Goal: Information Seeking & Learning: Check status

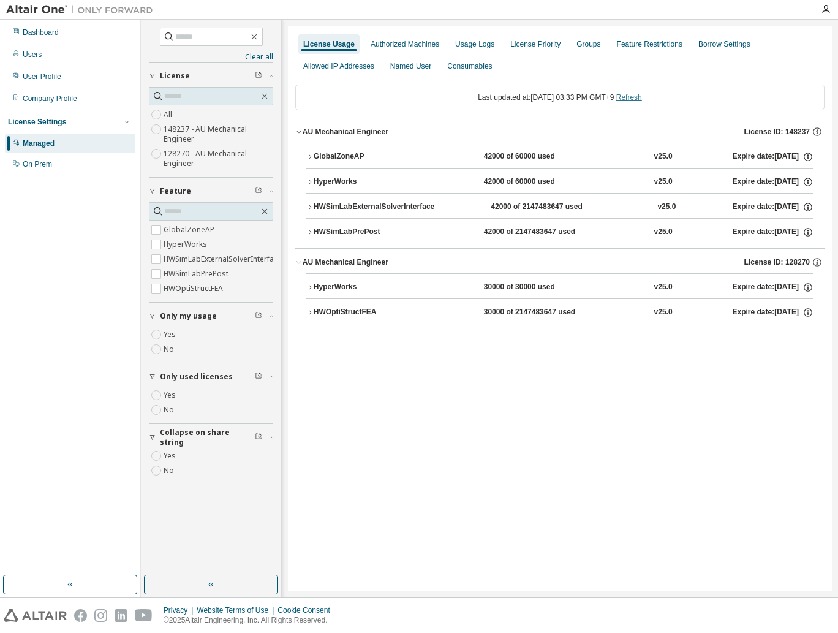
click at [642, 98] on link "Refresh" at bounding box center [629, 97] width 26 height 9
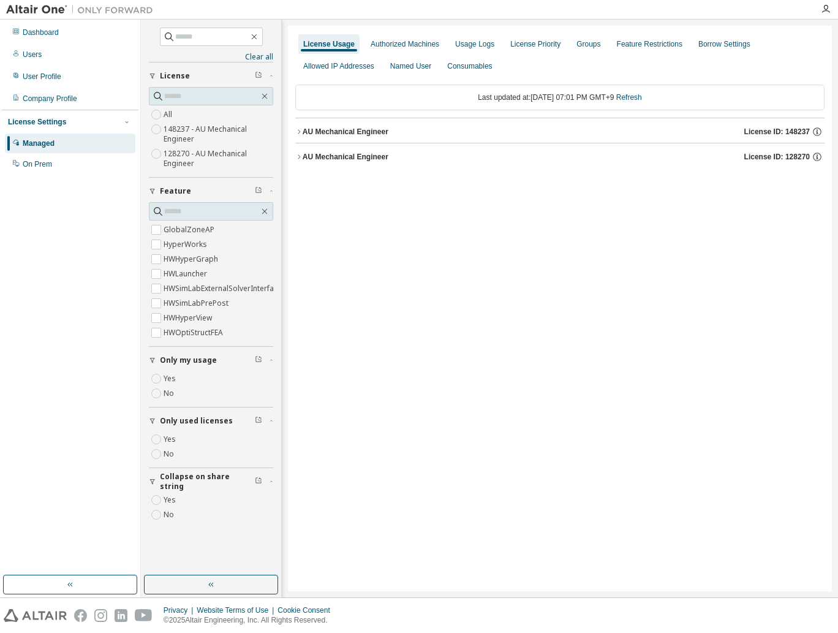
click at [311, 160] on div "AU Mechanical Engineer" at bounding box center [346, 157] width 86 height 10
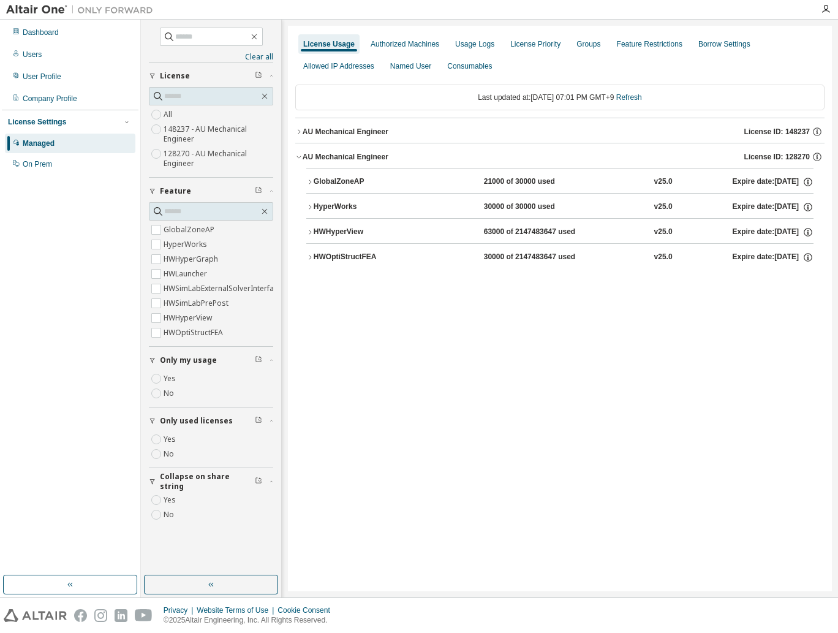
click at [324, 183] on div "GlobalZoneAP" at bounding box center [369, 181] width 110 height 11
click at [348, 133] on div "AU Mechanical Engineer" at bounding box center [346, 132] width 86 height 10
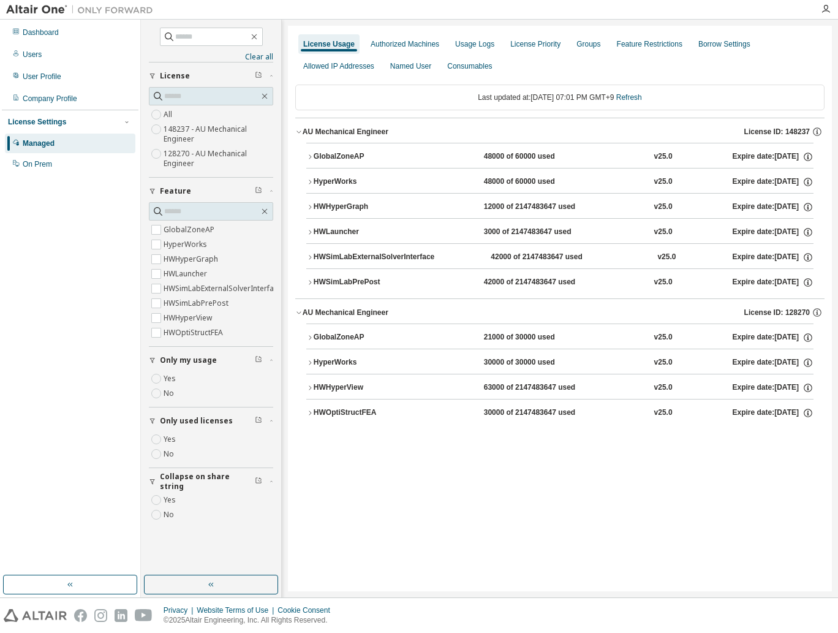
click at [334, 157] on div "GlobalZoneAP" at bounding box center [369, 156] width 110 height 11
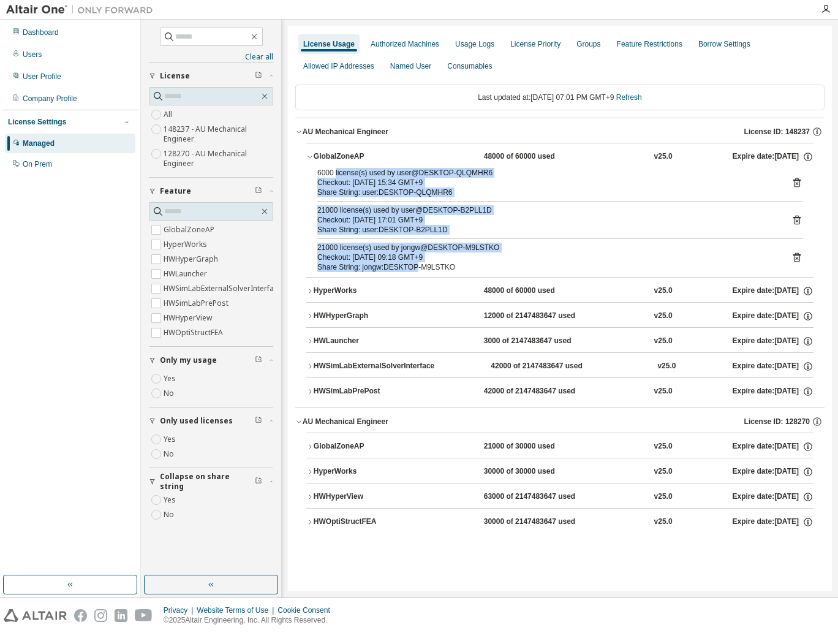
drag, startPoint x: 335, startPoint y: 170, endPoint x: 412, endPoint y: 268, distance: 124.3
click at [412, 268] on div "6000 license(s) used by user@DESKTOP-QLQMHR6 Checkout: [DATE] 15:34 GMT+9 Share…" at bounding box center [559, 222] width 507 height 109
click at [412, 268] on div "Share String: jongw:DESKTOP-M9LSTKO" at bounding box center [545, 267] width 456 height 10
click at [403, 265] on div "Share String: jongw:DESKTOP-M9LSTKO" at bounding box center [545, 267] width 456 height 10
drag, startPoint x: 390, startPoint y: 264, endPoint x: 328, endPoint y: 166, distance: 115.9
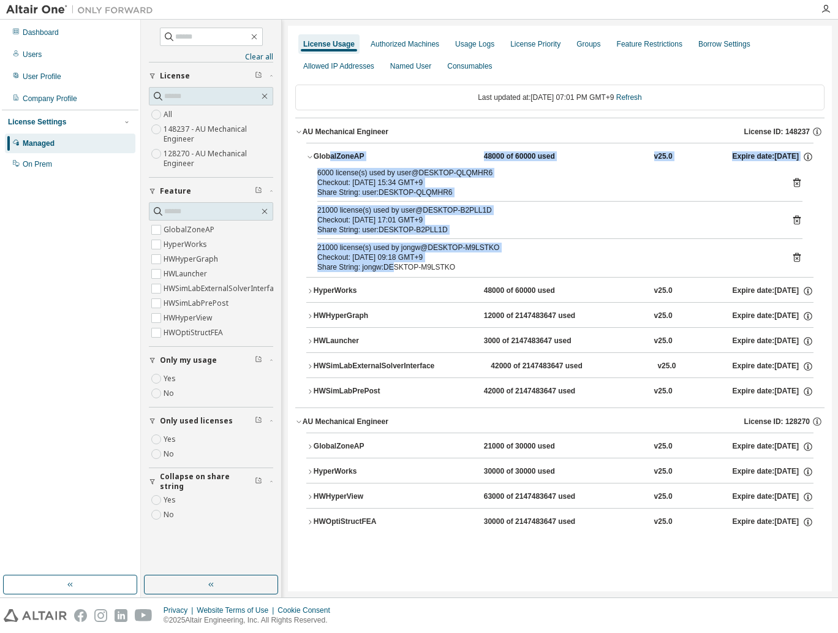
click at [328, 166] on div "GlobalZoneAP 48000 of 60000 used v25.0 Expire date: [DATE] 6000 license(s) used…" at bounding box center [559, 210] width 507 height 134
drag, startPoint x: 328, startPoint y: 166, endPoint x: 335, endPoint y: 197, distance: 32.0
click at [335, 197] on div "6000 license(s) used by user@DESKTOP-QLQMHR6 Checkout: [DATE] 15:34 GMT+9 Share…" at bounding box center [559, 222] width 507 height 109
click at [375, 208] on div "21000 license(s) used by user@DESKTOP-B2PLL1D" at bounding box center [545, 210] width 456 height 10
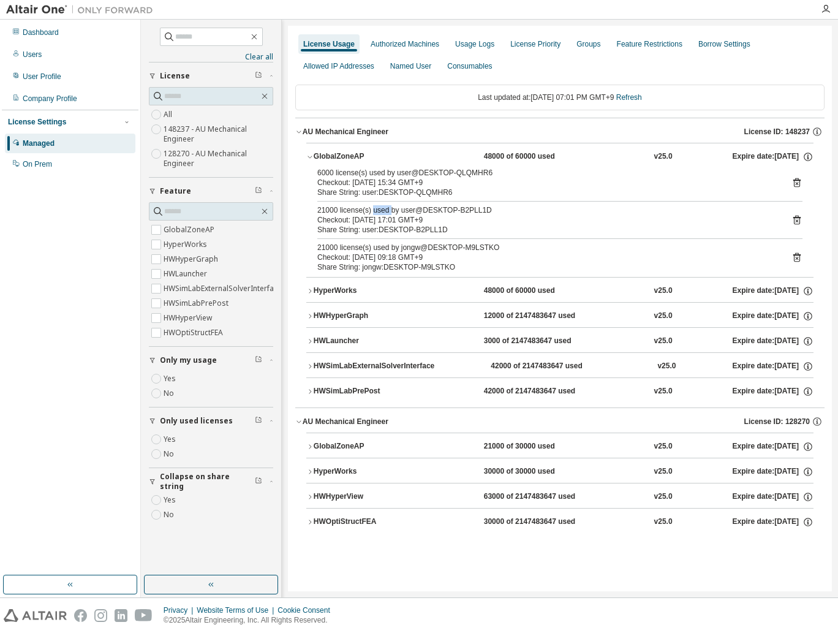
click at [375, 208] on div "21000 license(s) used by user@DESKTOP-B2PLL1D" at bounding box center [545, 210] width 456 height 10
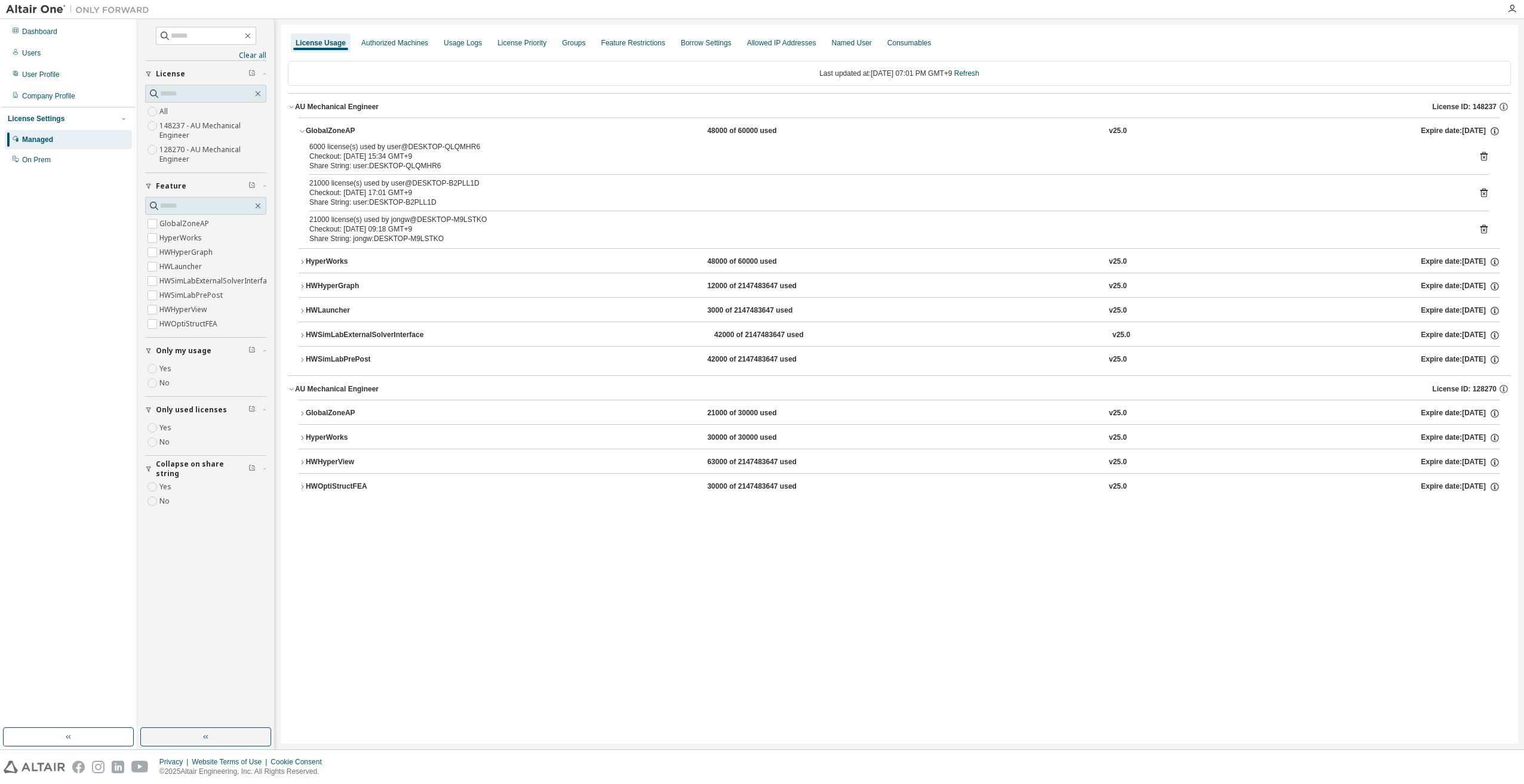
click at [441, 195] on div "Checkout: [DATE] 17:01 GMT+9" at bounding box center [884, 193] width 1151 height 10
drag, startPoint x: 441, startPoint y: 195, endPoint x: 446, endPoint y: 213, distance: 18.7
click at [446, 215] on div "21000 license(s) used by jongw@DESKTOP-M9LSTKO" at bounding box center [884, 220] width 1151 height 10
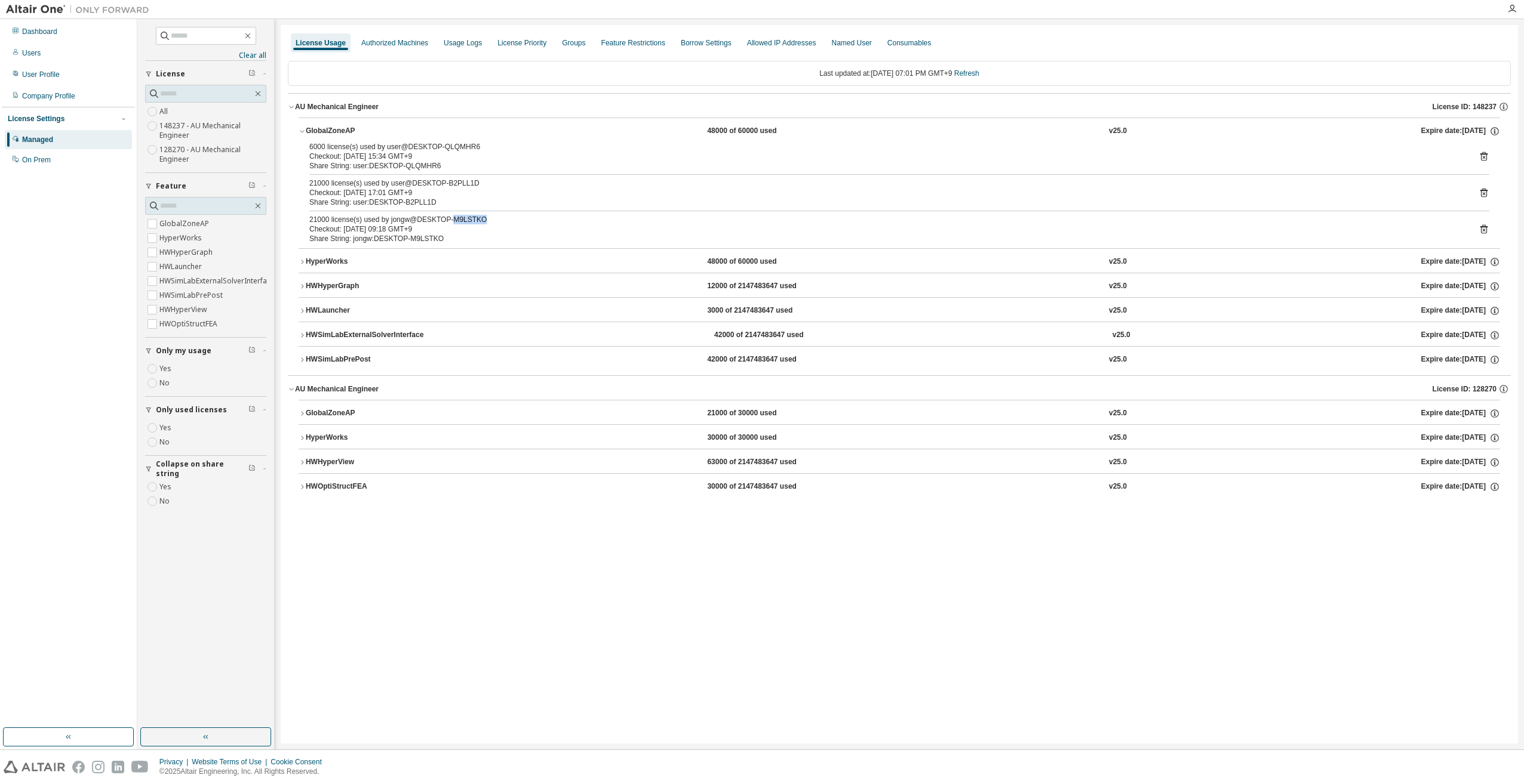
click at [446, 215] on div "21000 license(s) used by jongw@DESKTOP-M9LSTKO" at bounding box center [884, 220] width 1151 height 10
click at [447, 215] on div "21000 license(s) used by jongw@DESKTOP-M9LSTKO" at bounding box center [884, 220] width 1151 height 10
drag, startPoint x: 447, startPoint y: 213, endPoint x: 448, endPoint y: 229, distance: 16.0
click at [446, 229] on div "Checkout: [DATE] 09:18 GMT+9" at bounding box center [884, 229] width 1151 height 10
click at [334, 413] on div "GlobalZoneAP" at bounding box center [360, 413] width 107 height 11
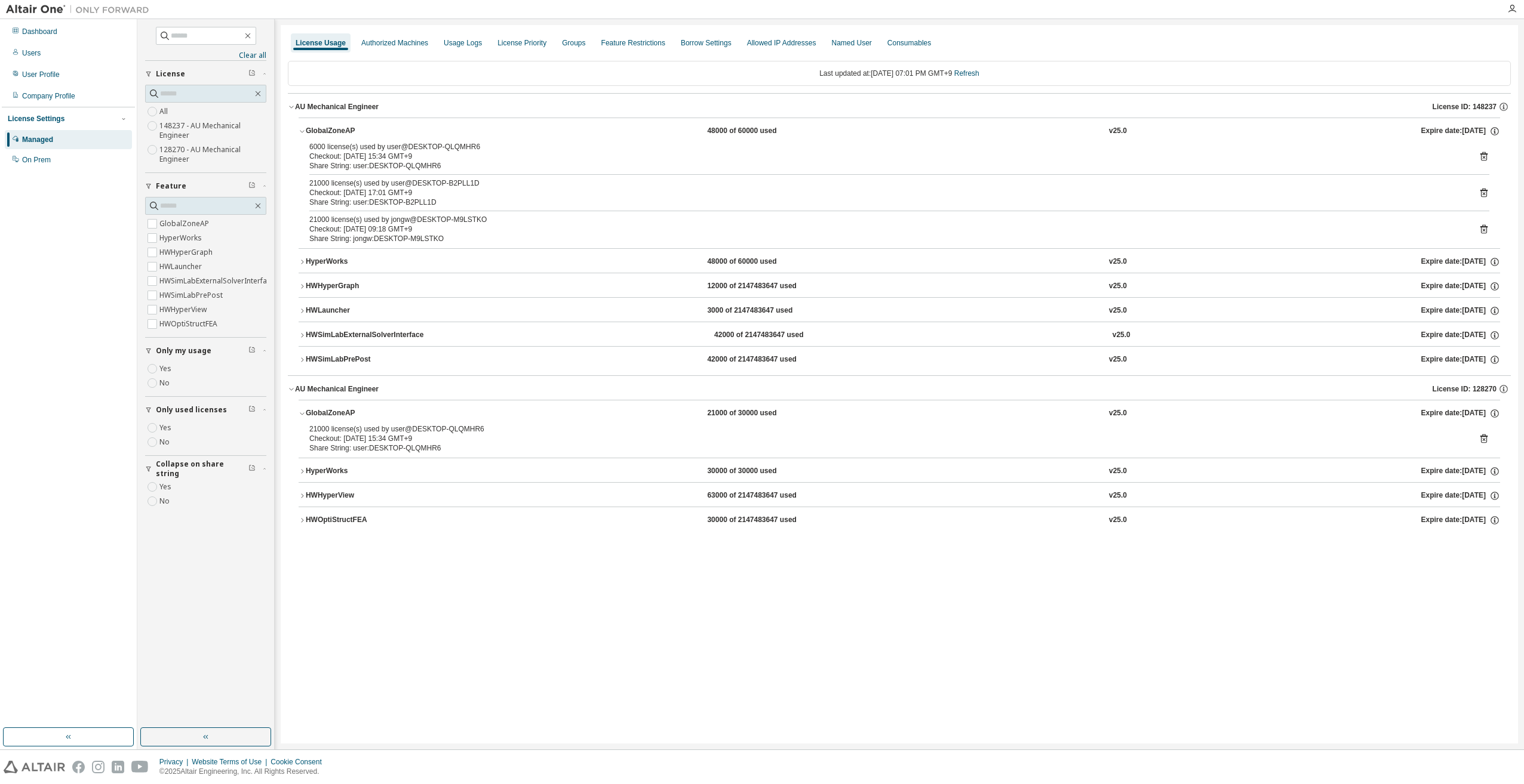
click at [364, 428] on div "21000 license(s) used by user@DESKTOP-QLQMHR6" at bounding box center [884, 429] width 1151 height 10
click at [530, 43] on div "License Priority" at bounding box center [521, 43] width 49 height 10
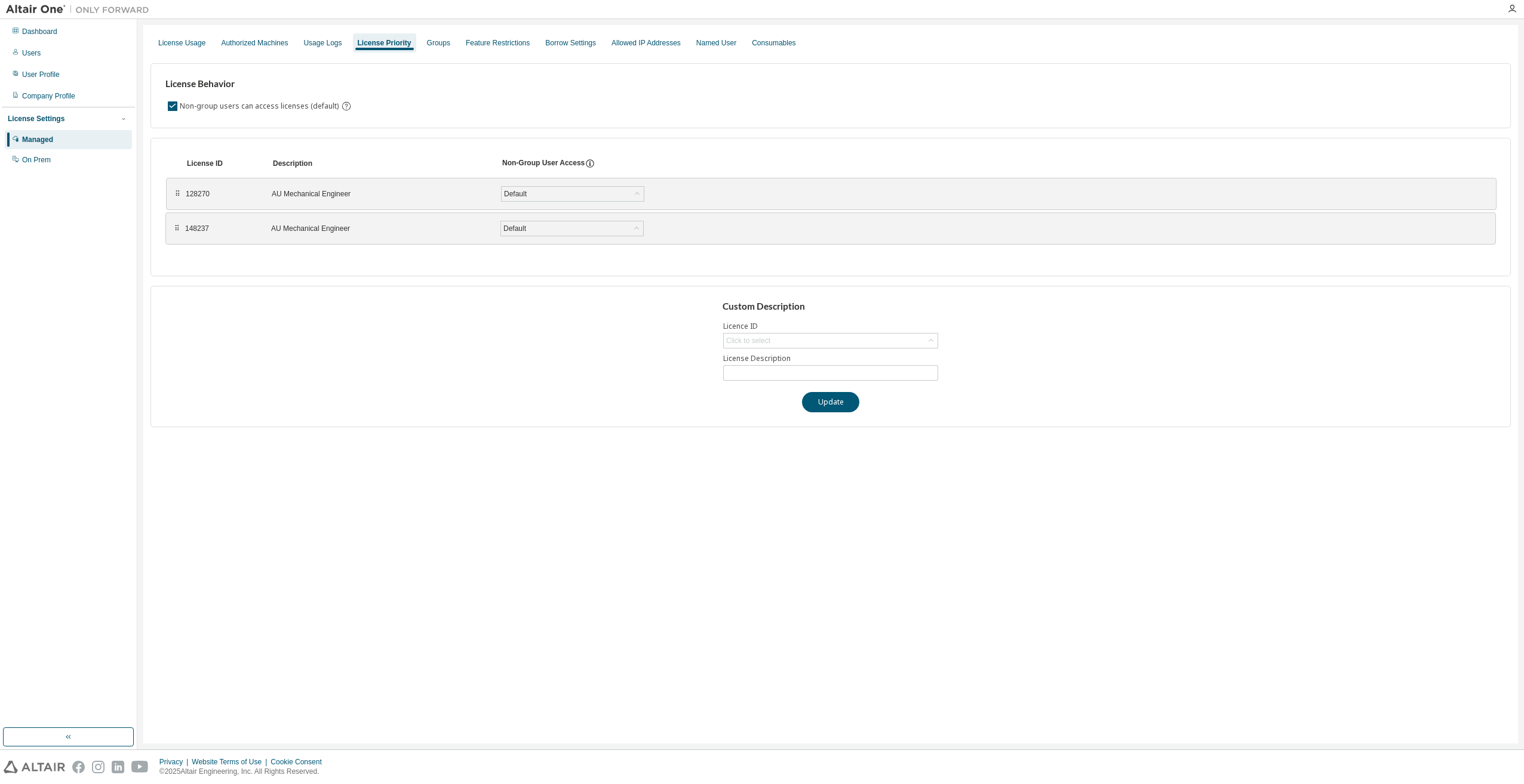
drag, startPoint x: 176, startPoint y: 232, endPoint x: 176, endPoint y: 197, distance: 35.0
click at [176, 197] on div "⠿" at bounding box center [176, 194] width 7 height 10
click at [185, 43] on div "License Usage" at bounding box center [181, 43] width 47 height 10
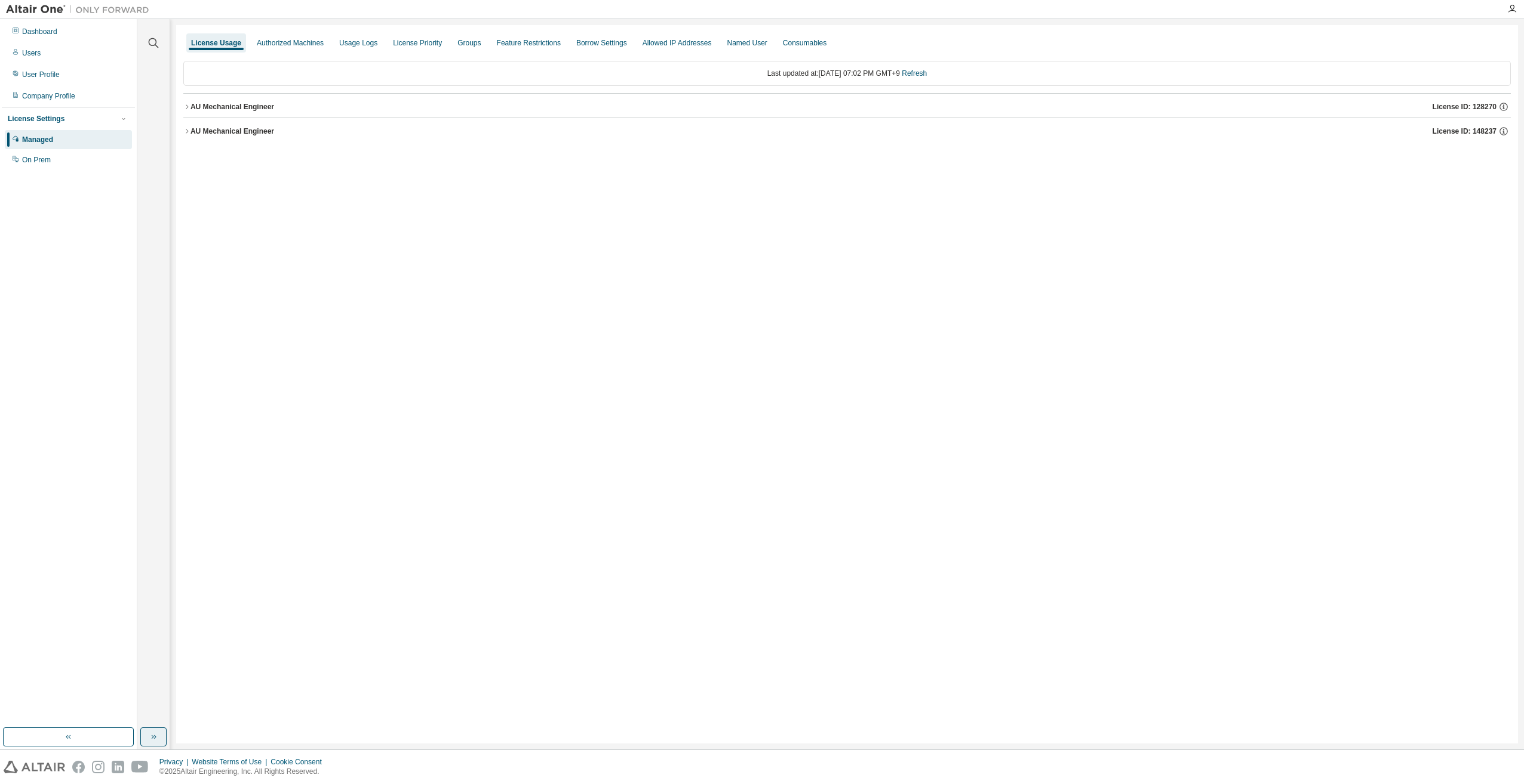
click at [152, 616] on div "Clear all Collapse on share string Yes No Only used licenses Yes No Only my usa…" at bounding box center [154, 385] width 33 height 730
click at [152, 616] on icon "button" at bounding box center [154, 737] width 10 height 10
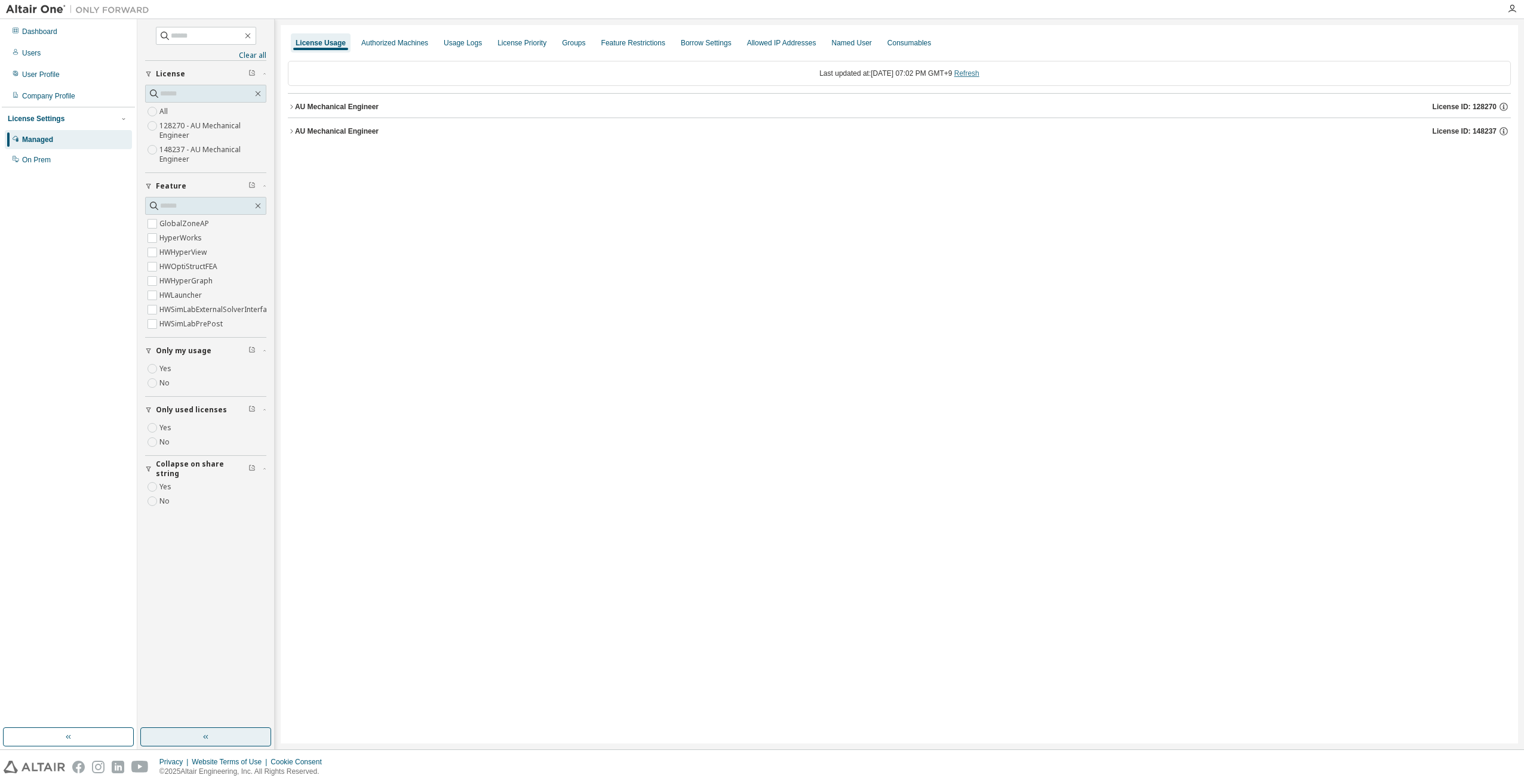
click at [817, 69] on link "Refresh" at bounding box center [967, 73] width 25 height 9
drag, startPoint x: 182, startPoint y: 731, endPoint x: 207, endPoint y: 644, distance: 90.5
click at [181, 616] on button "button" at bounding box center [206, 737] width 131 height 19
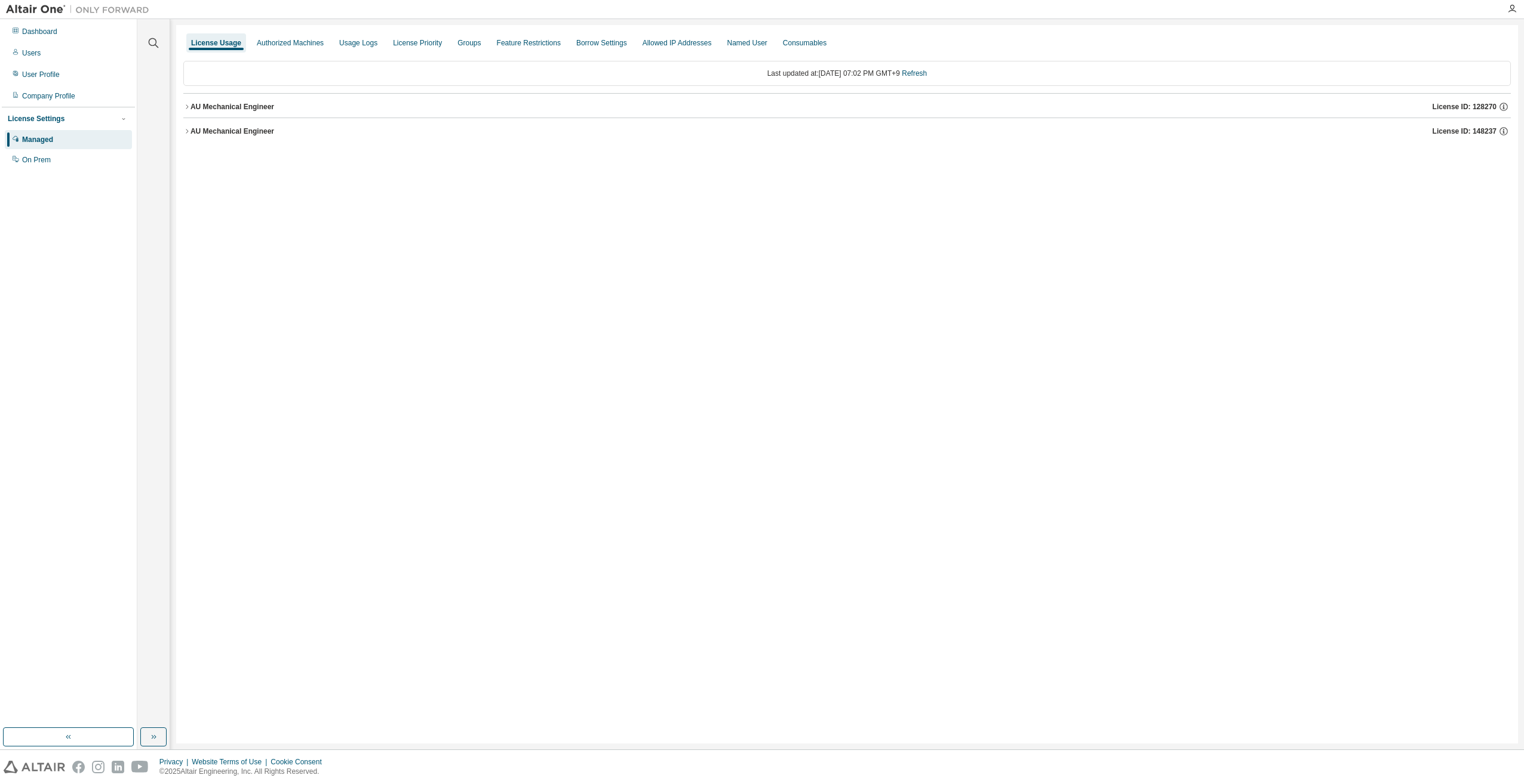
click at [248, 128] on div "AU Mechanical Engineer" at bounding box center [232, 131] width 84 height 10
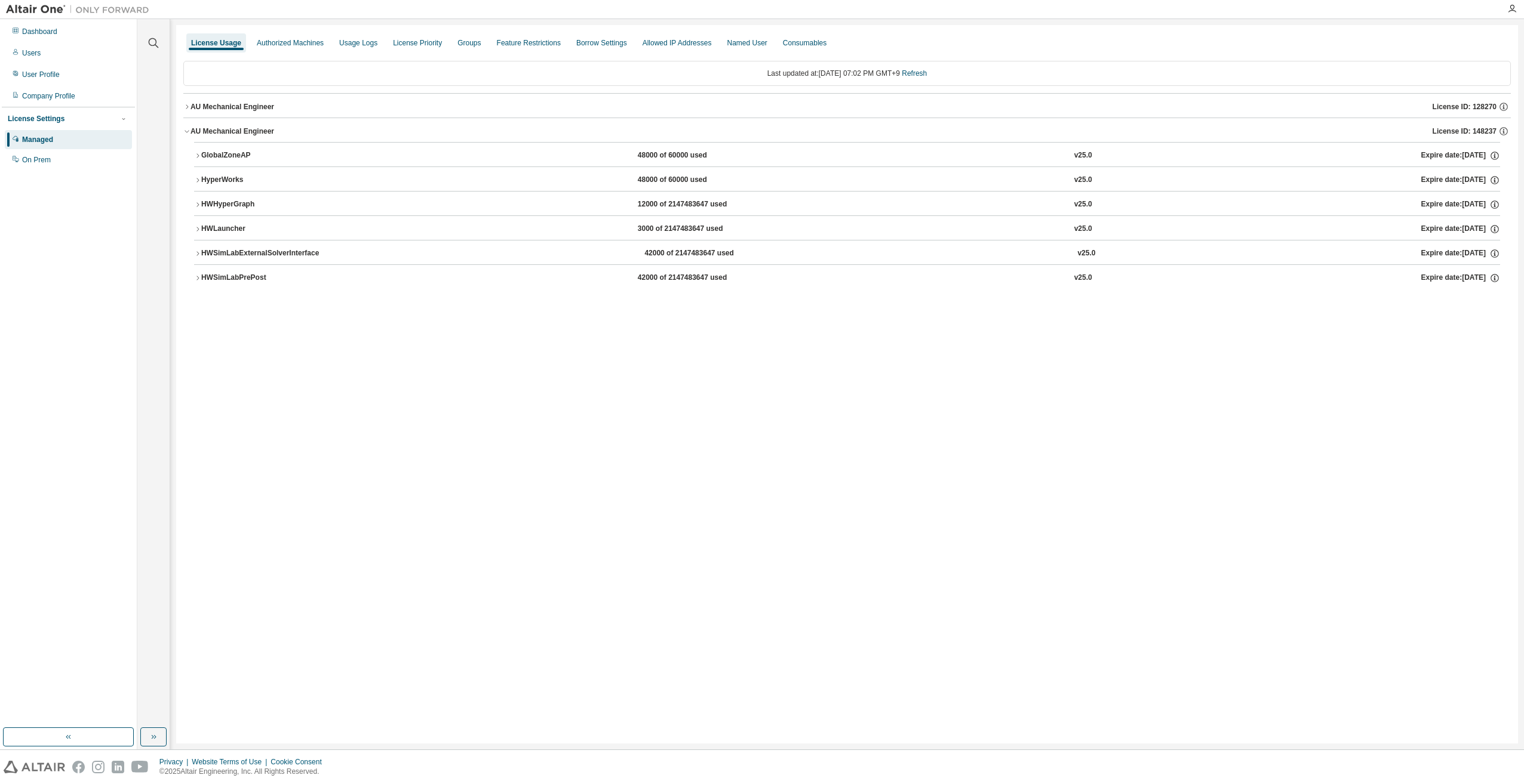
click at [238, 99] on button "AU Mechanical Engineer License ID: 128270" at bounding box center [847, 106] width 1327 height 26
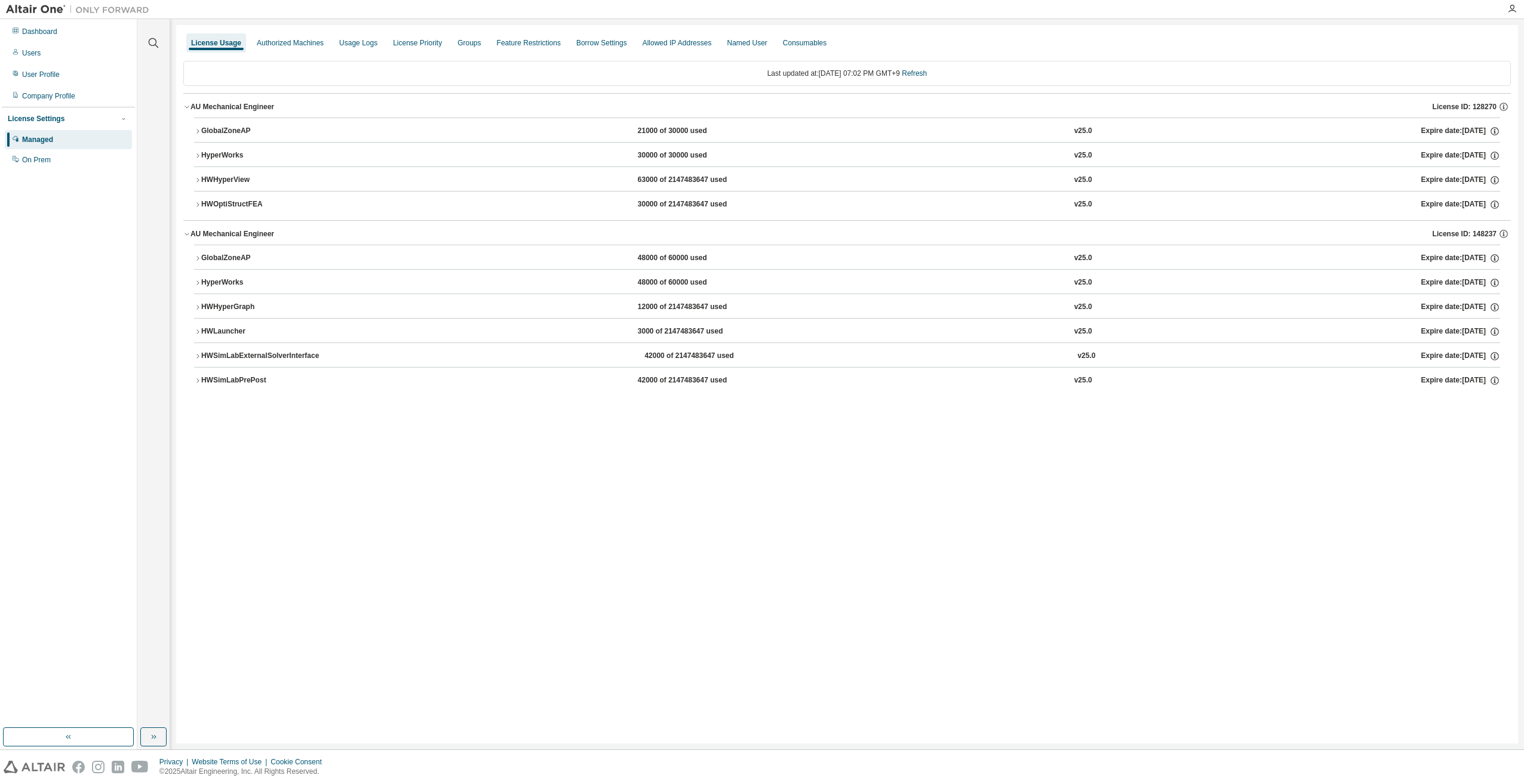
click at [231, 256] on div "GlobalZoneAP" at bounding box center [254, 258] width 107 height 11
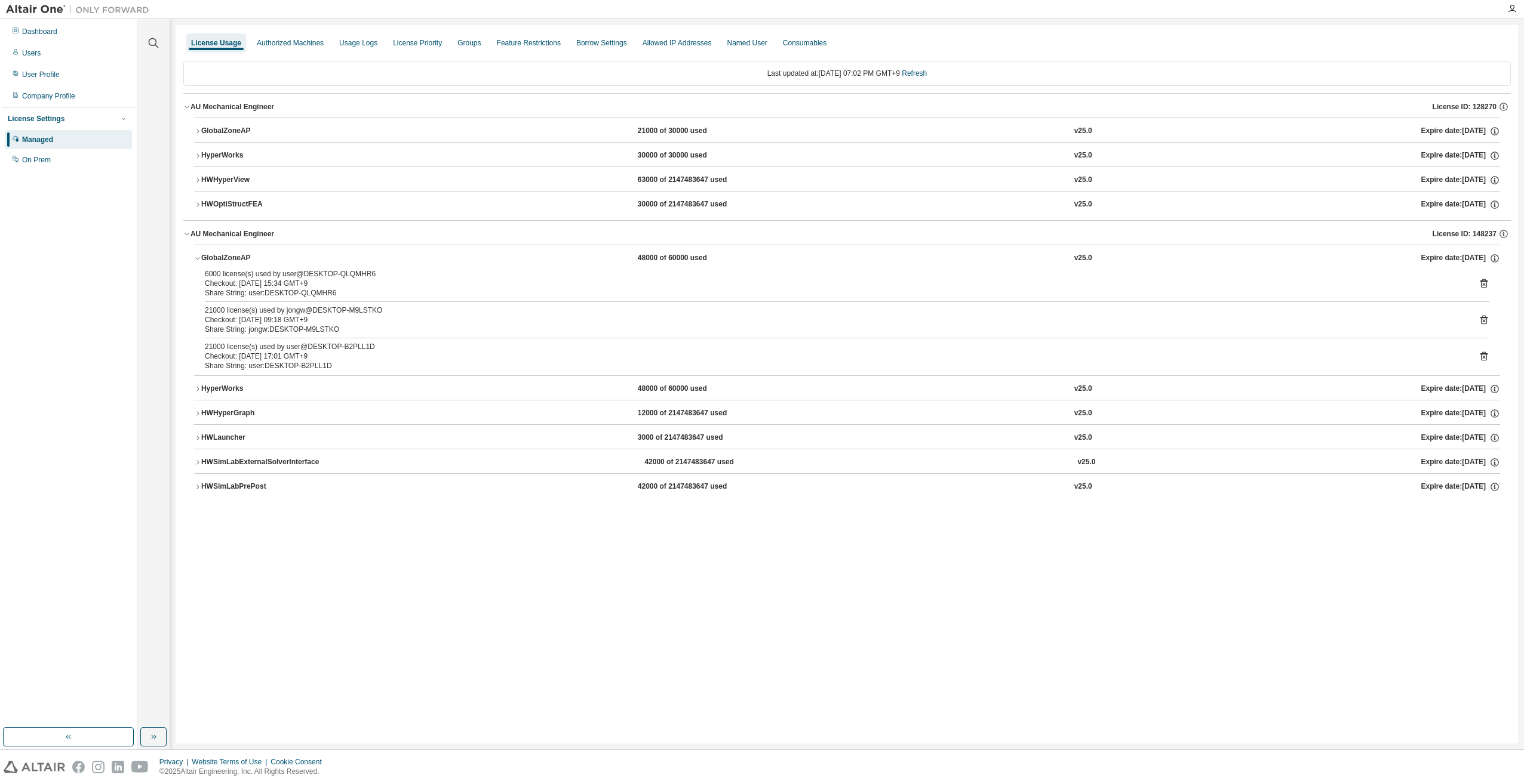
click at [817, 286] on icon at bounding box center [1483, 283] width 11 height 11
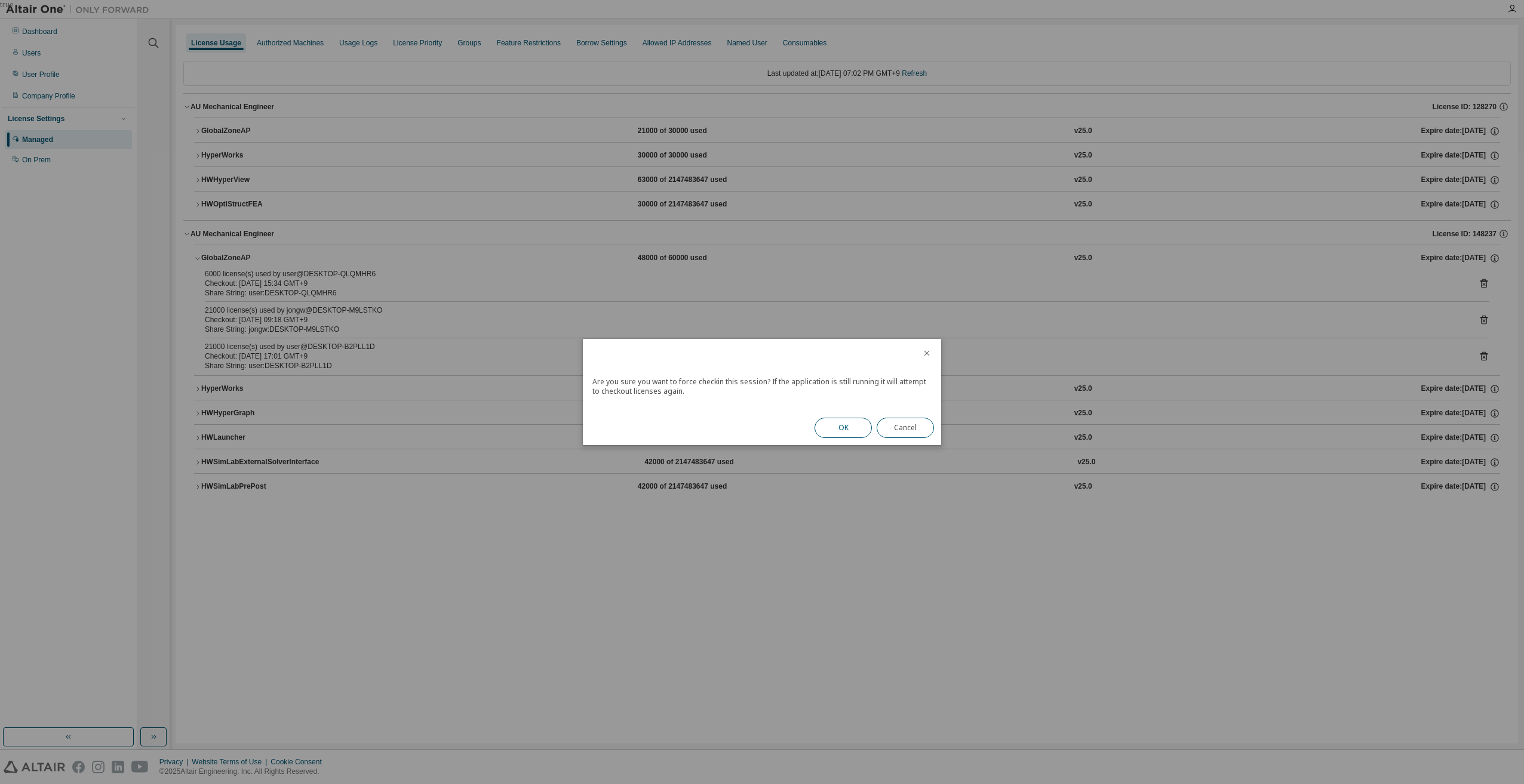
click at [817, 431] on button "OK" at bounding box center [843, 428] width 57 height 20
click at [817, 423] on button "Close" at bounding box center [905, 424] width 57 height 20
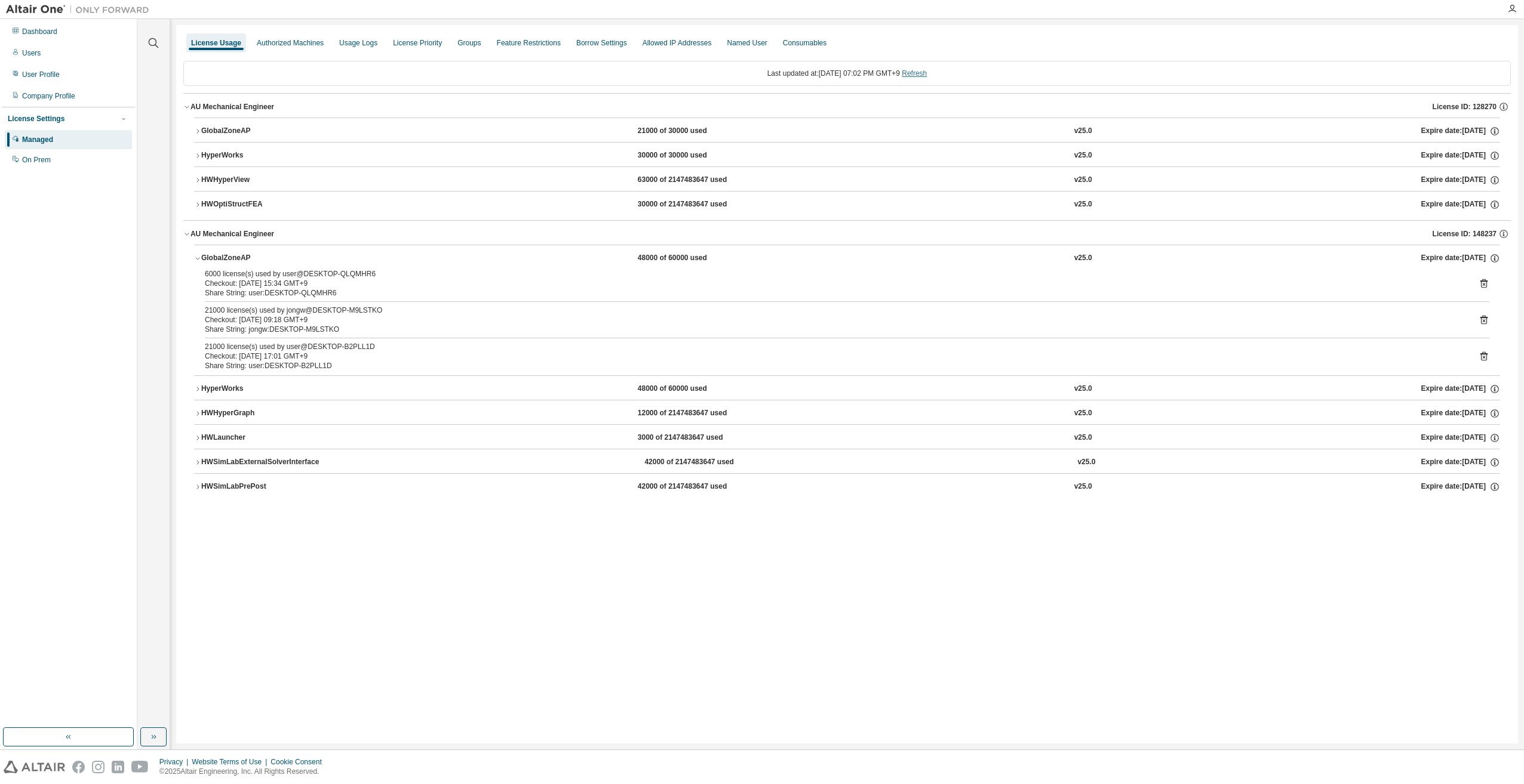
click at [817, 74] on link "Refresh" at bounding box center [914, 73] width 25 height 9
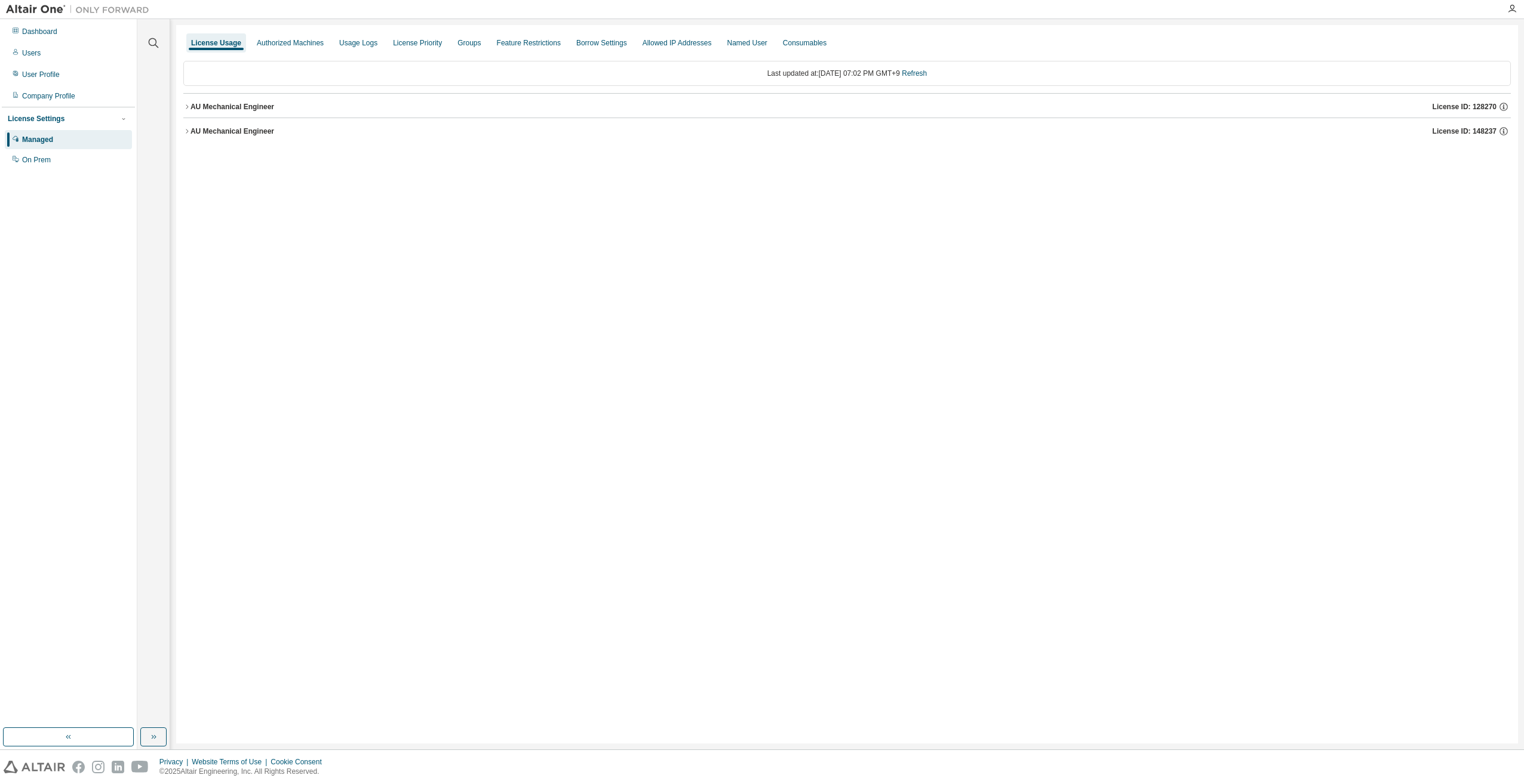
click at [215, 131] on div "AU Mechanical Engineer" at bounding box center [232, 131] width 84 height 10
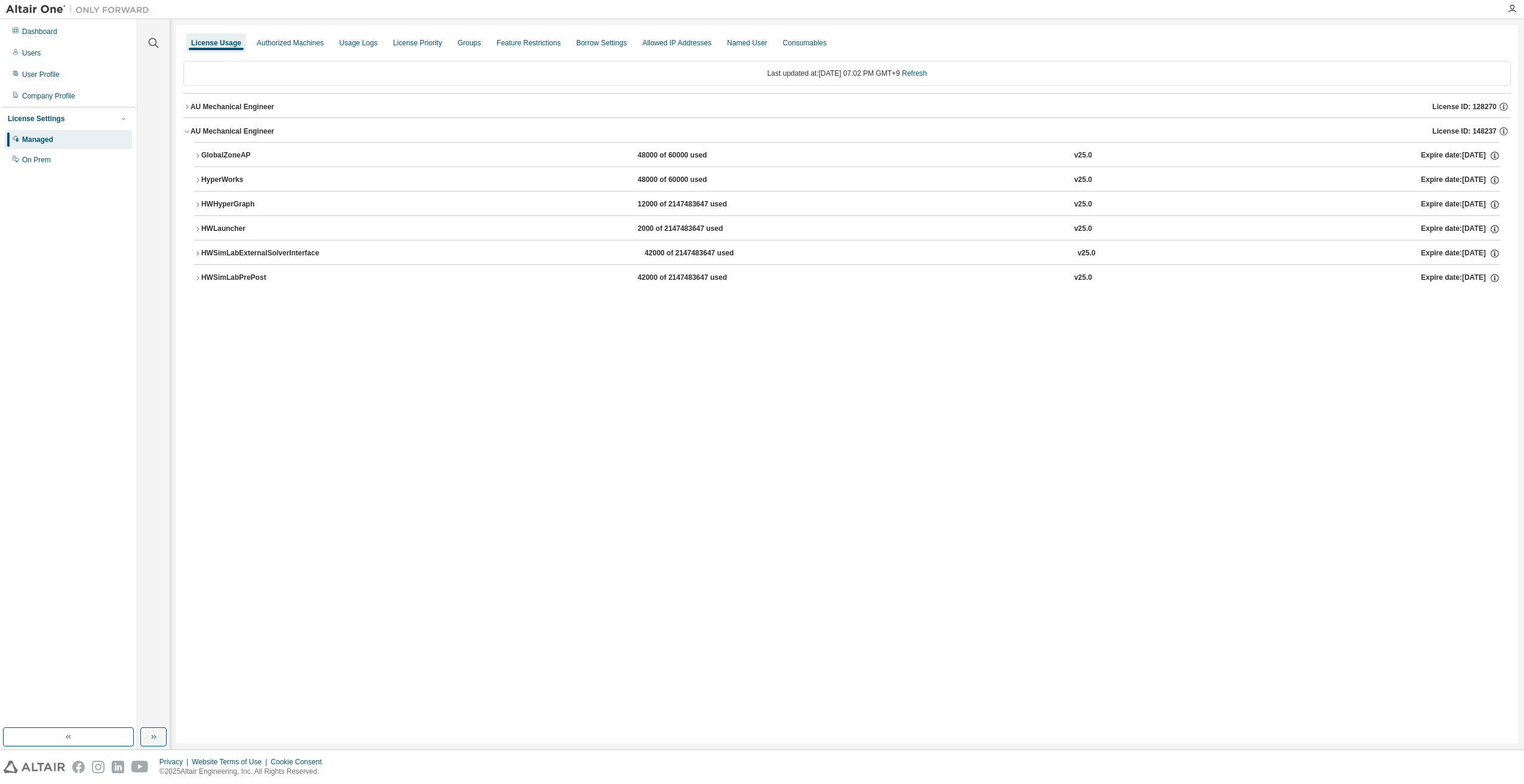
click at [221, 109] on div "AU Mechanical Engineer" at bounding box center [232, 107] width 84 height 10
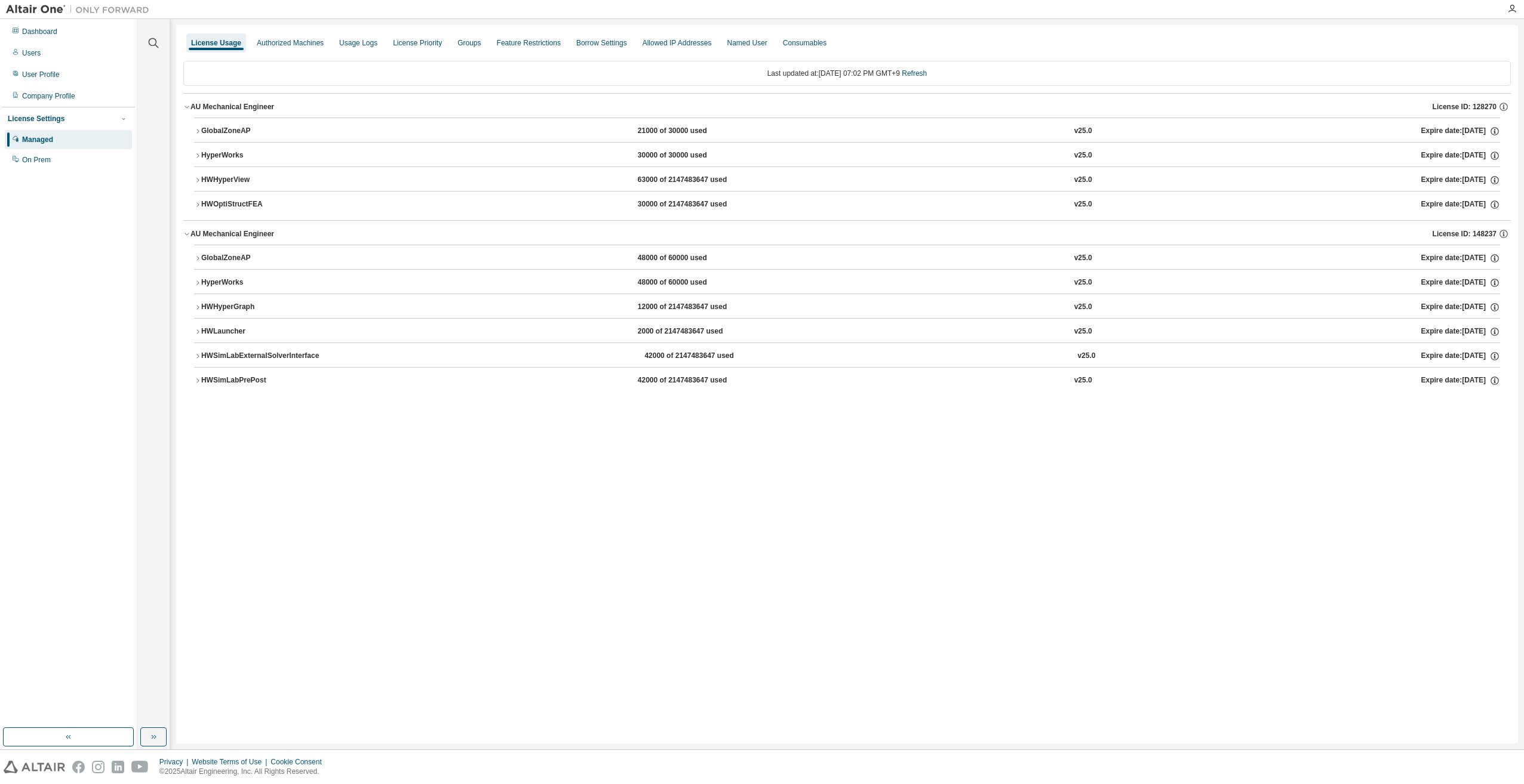
click at [244, 253] on div "GlobalZoneAP" at bounding box center [254, 258] width 107 height 11
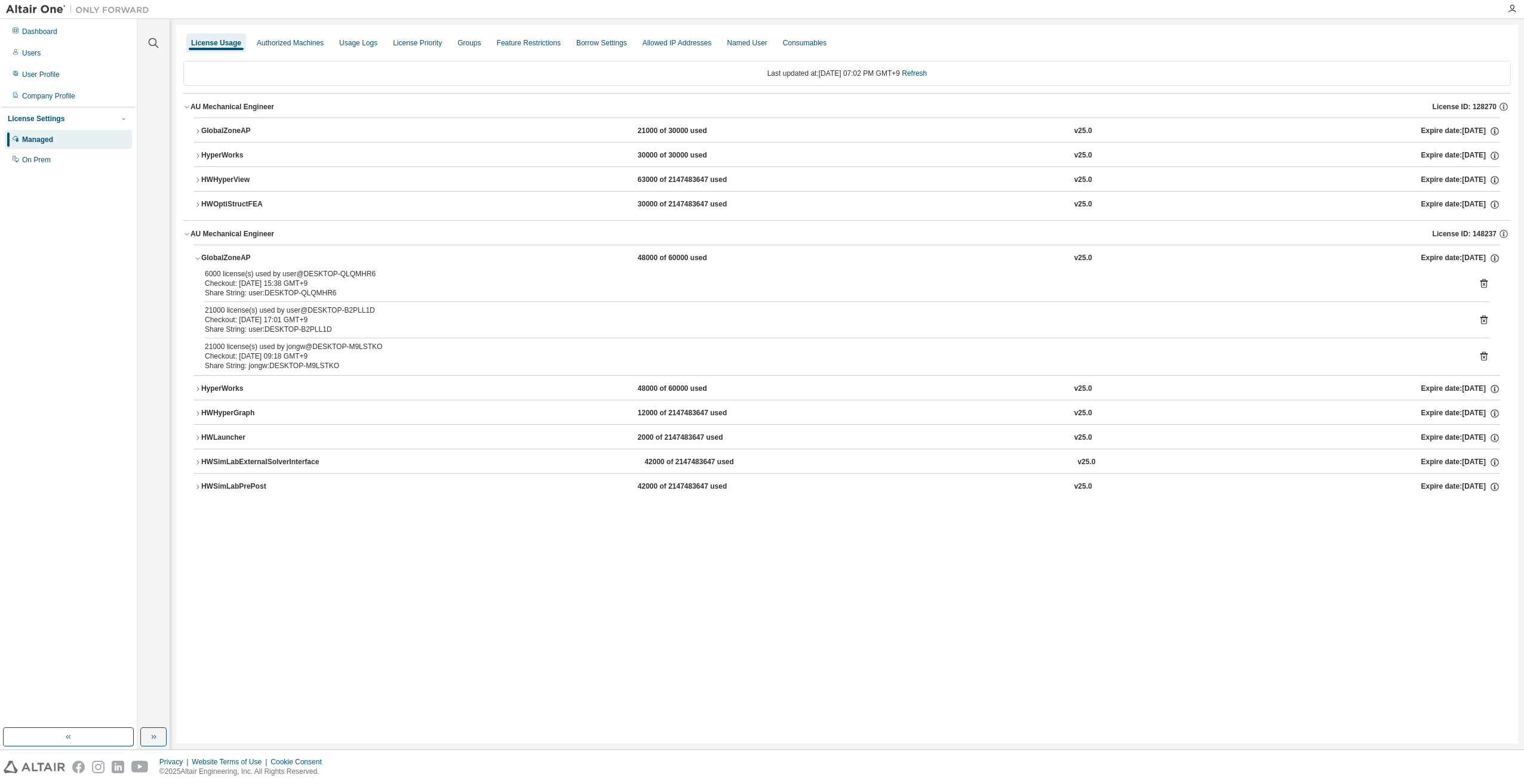
click at [817, 284] on icon at bounding box center [1483, 283] width 11 height 11
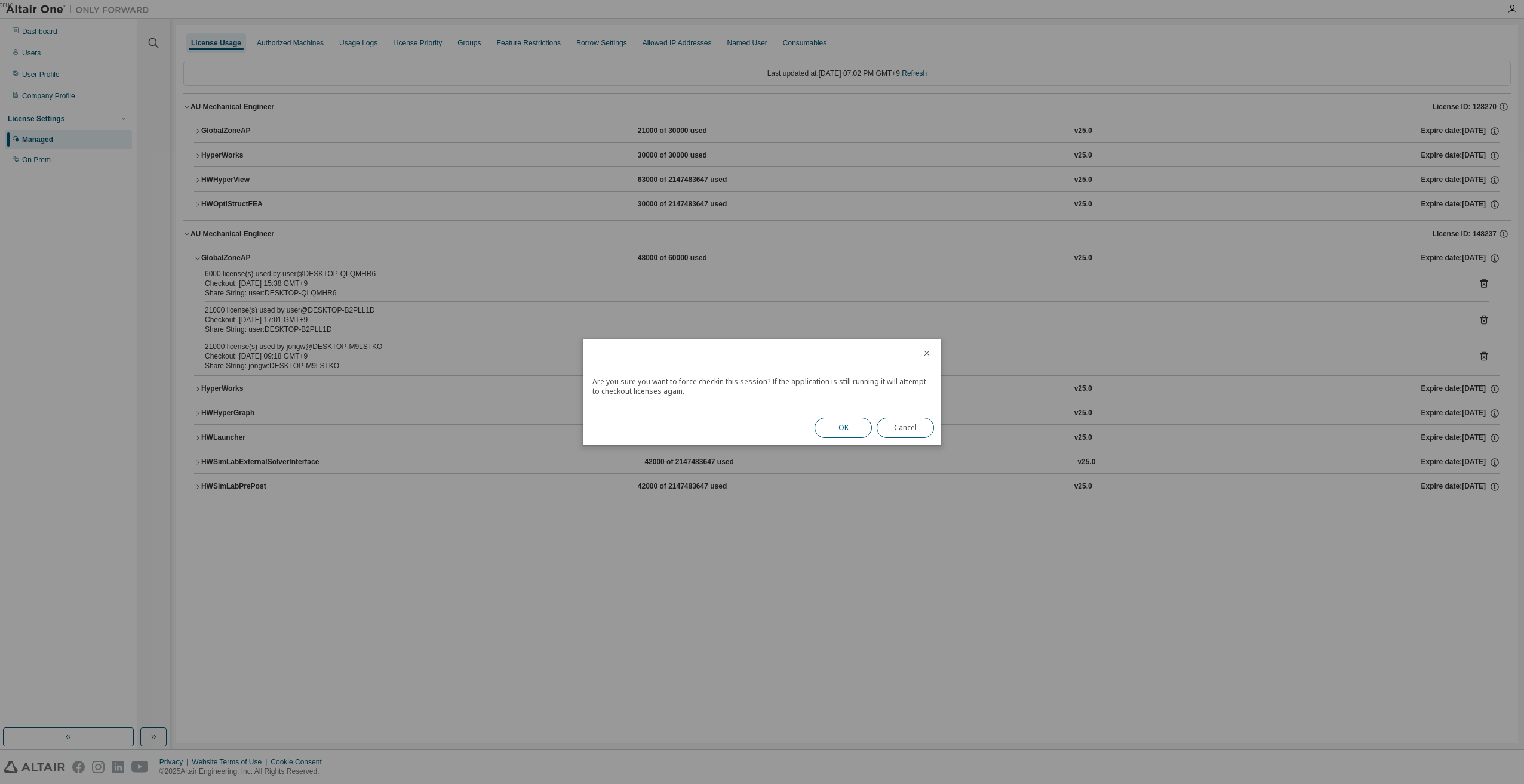
click at [817, 424] on button "OK" at bounding box center [843, 428] width 57 height 20
click at [817, 418] on button "Close" at bounding box center [905, 424] width 57 height 20
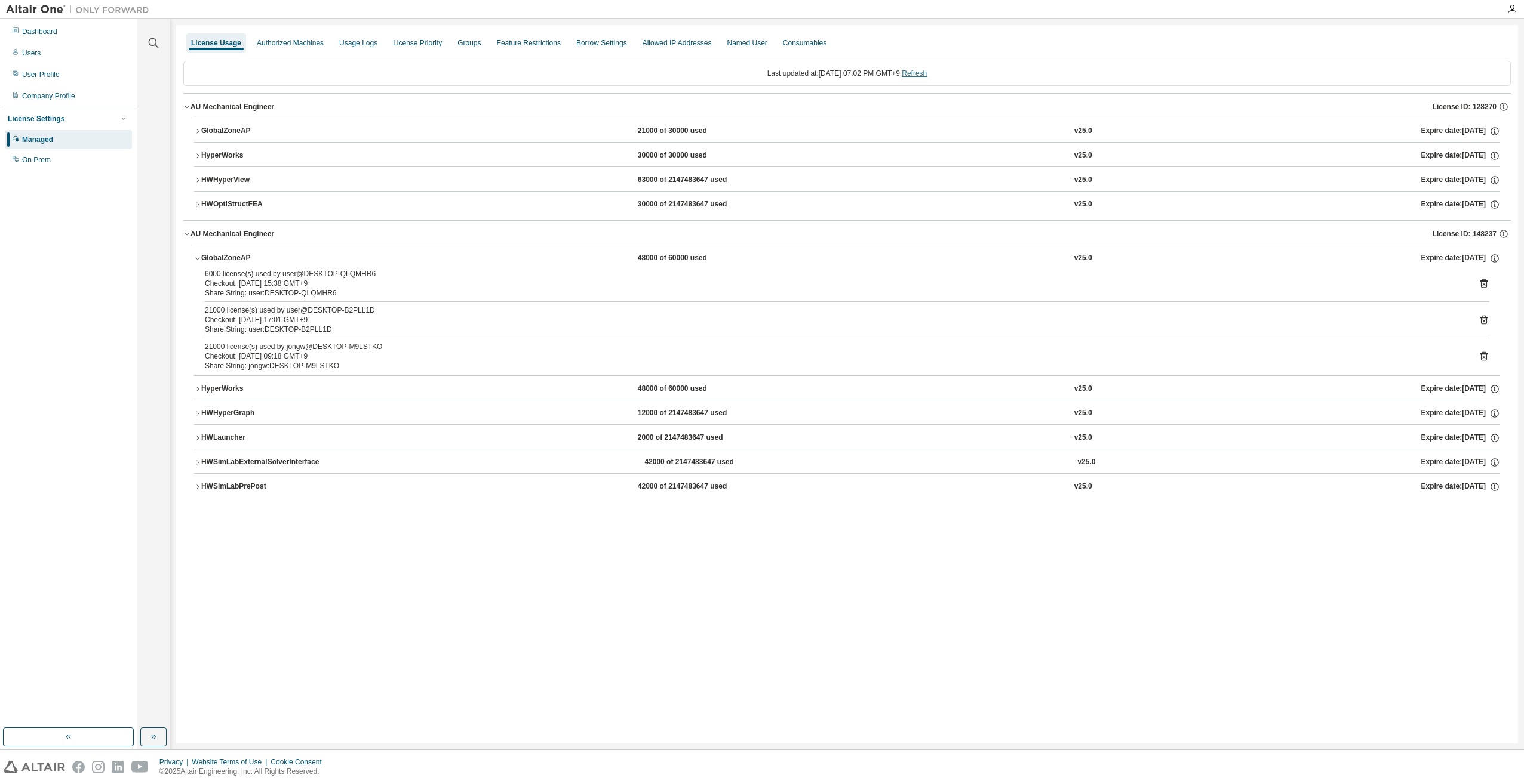
click at [817, 73] on link "Refresh" at bounding box center [914, 73] width 25 height 9
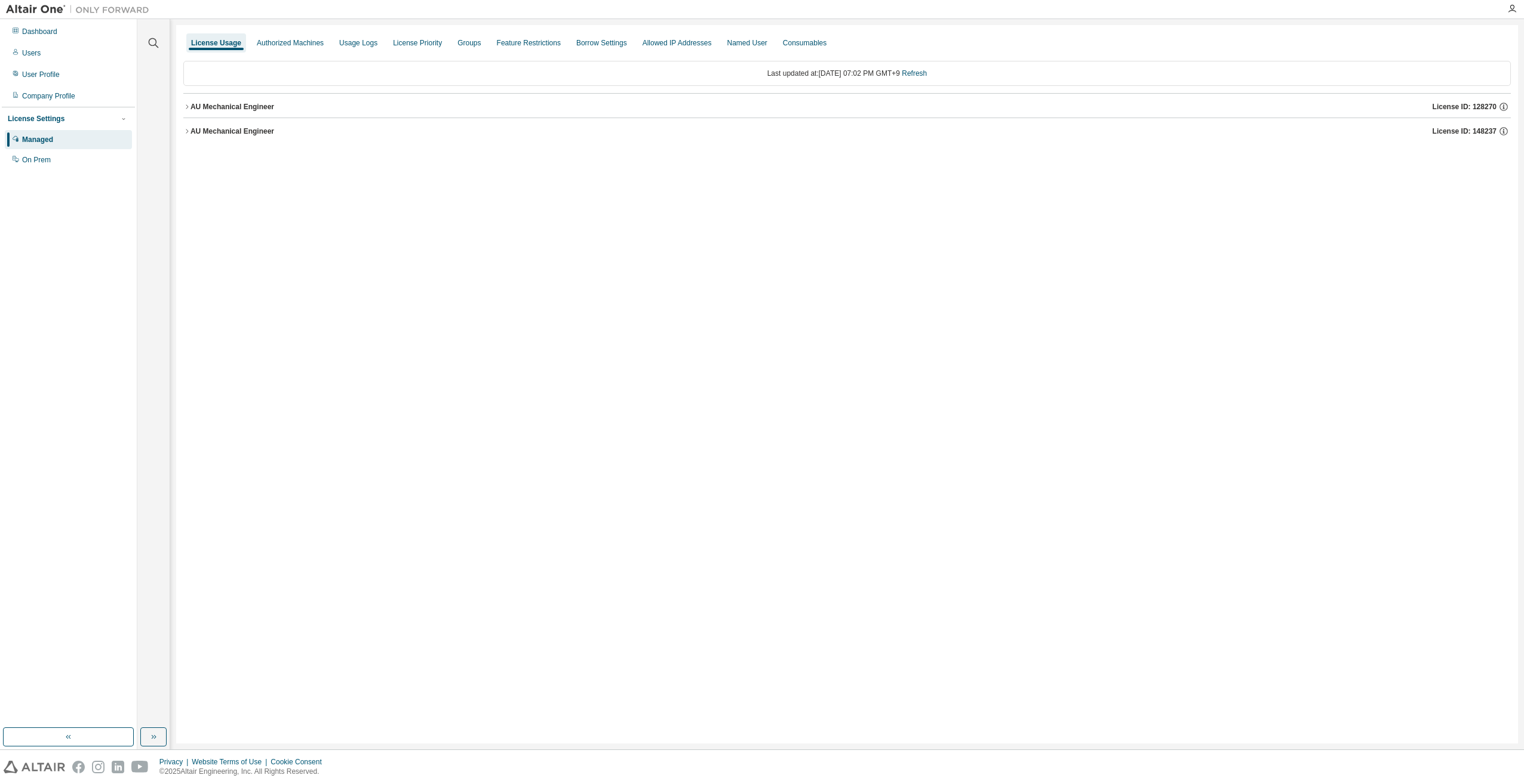
click at [229, 131] on div "AU Mechanical Engineer" at bounding box center [232, 131] width 84 height 10
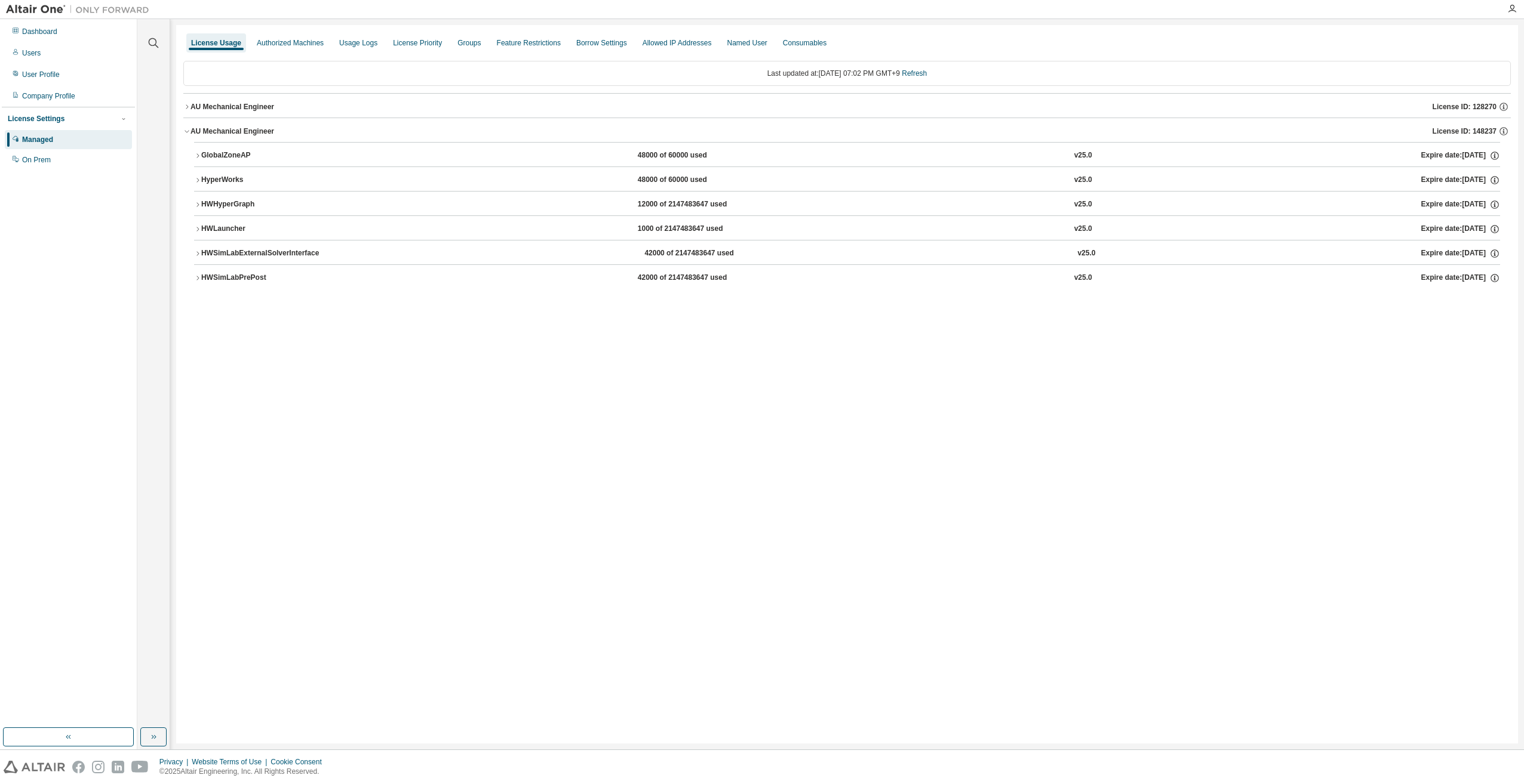
click at [227, 149] on button "GlobalZoneAP 48000 of 60000 used v25.0 Expire date: [DATE]" at bounding box center [847, 155] width 1306 height 26
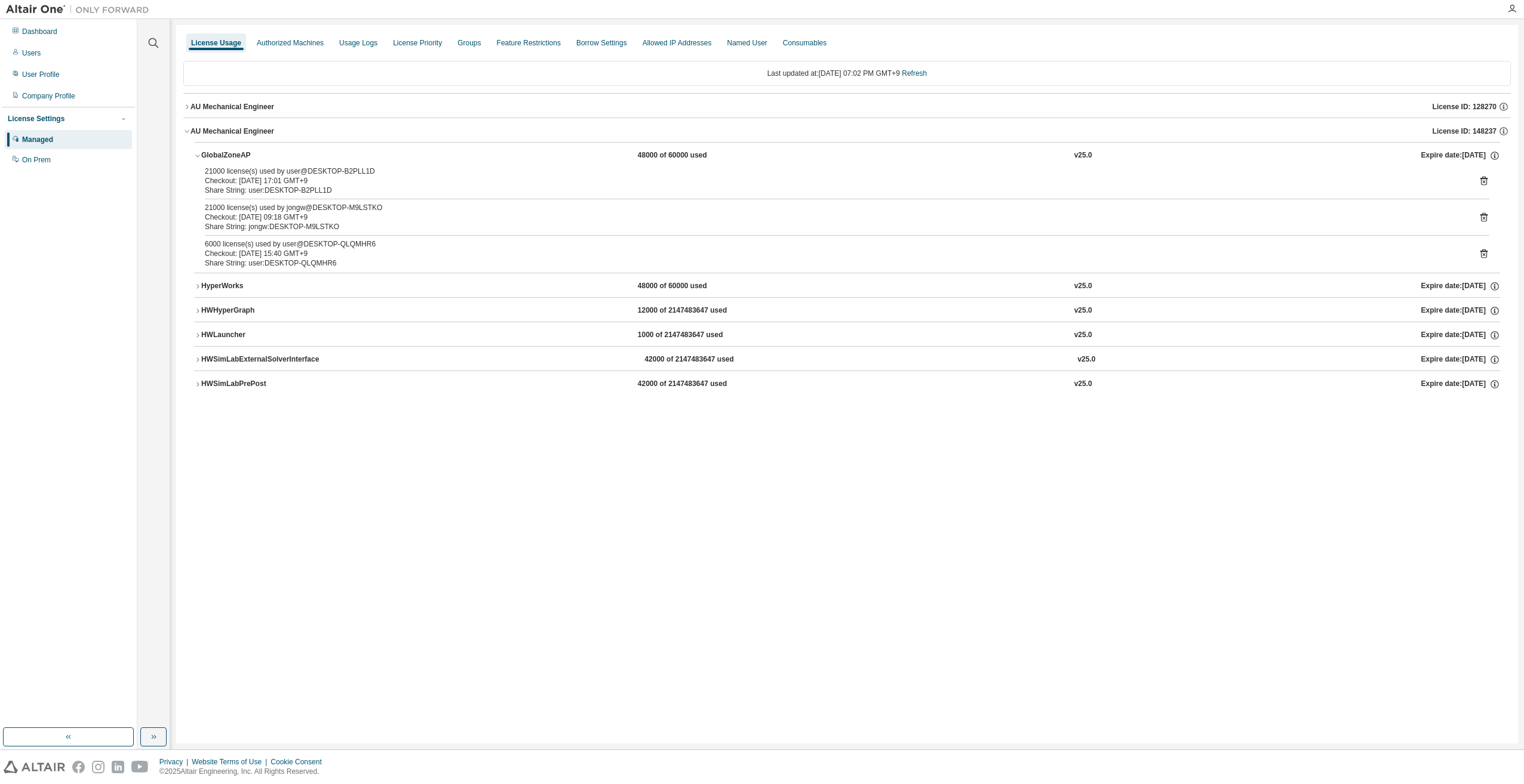
click at [218, 312] on div "HWHyperGraph" at bounding box center [254, 311] width 107 height 11
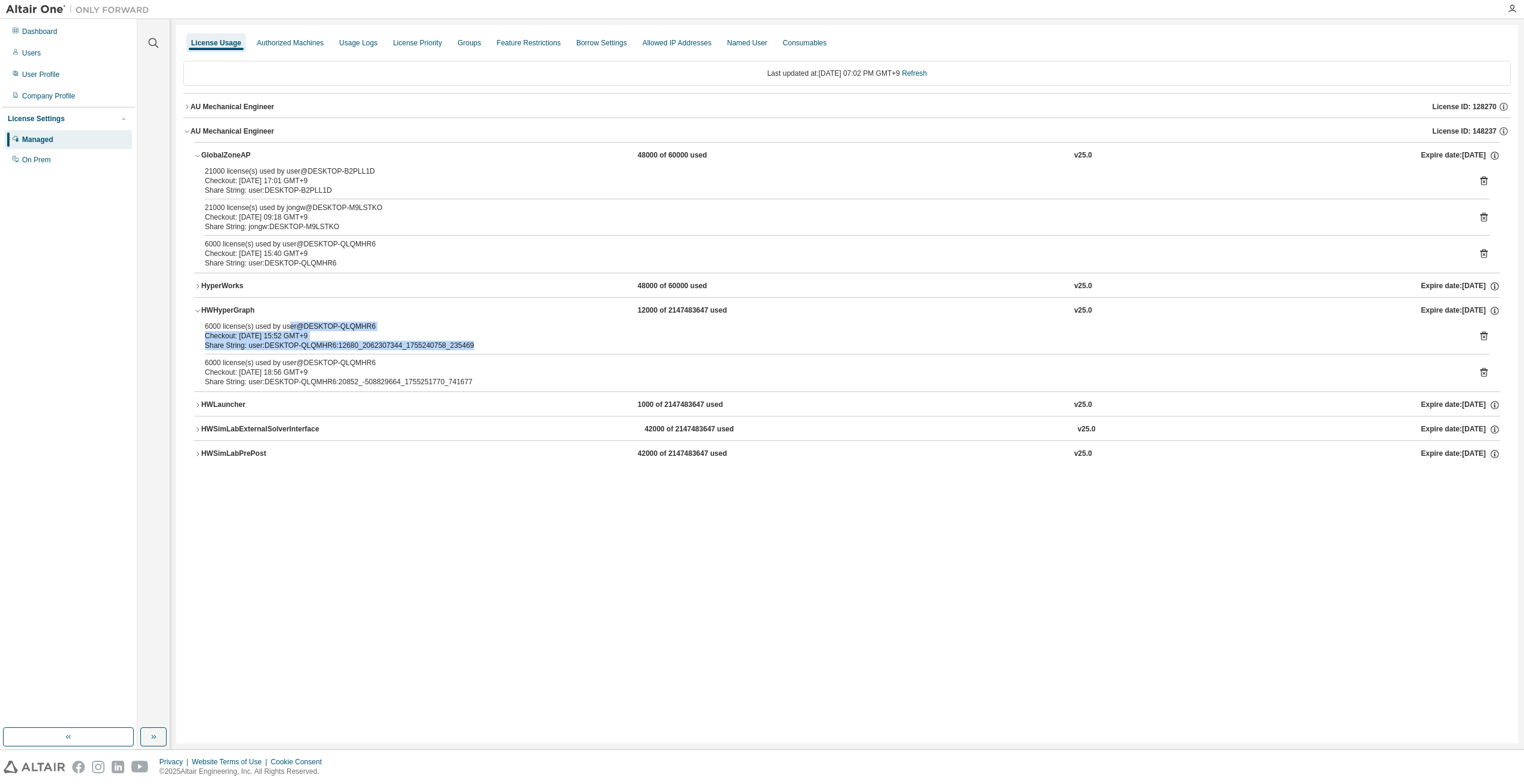
drag, startPoint x: 286, startPoint y: 327, endPoint x: 491, endPoint y: 345, distance: 205.8
click at [491, 345] on div "6000 license(s) used by user@DESKTOP-QLQMHR6 Checkout: [DATE] 15:52 GMT+9 Share…" at bounding box center [832, 335] width 1256 height 28
click at [491, 345] on div "Share String: user:DESKTOP-QLQMHR6:12680_2062307344_1755240758_235469" at bounding box center [832, 346] width 1256 height 10
click at [817, 337] on icon at bounding box center [1483, 336] width 7 height 9
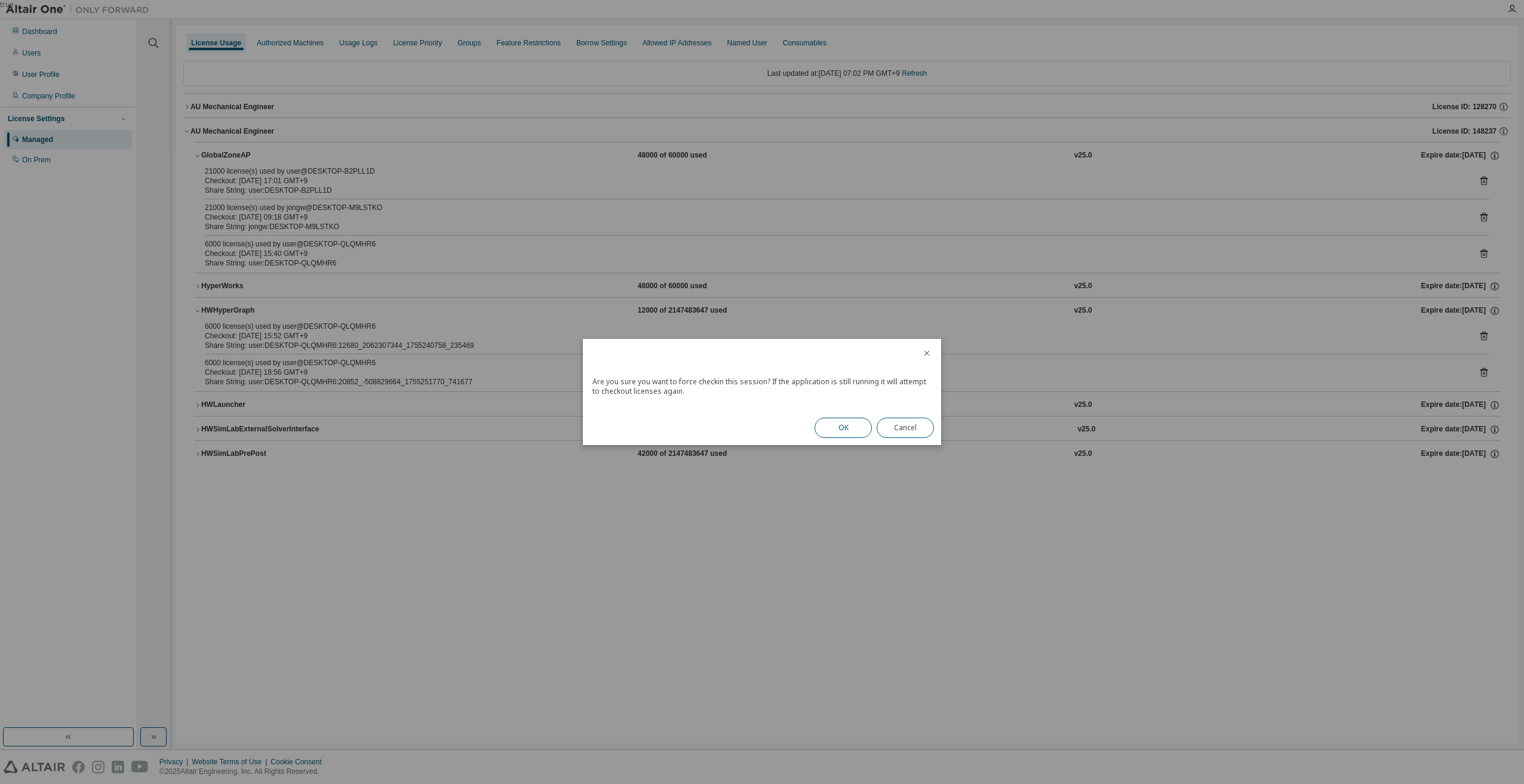
click at [817, 429] on button "OK" at bounding box center [843, 428] width 57 height 20
drag, startPoint x: 912, startPoint y: 419, endPoint x: 938, endPoint y: 423, distance: 26.3
click at [817, 419] on button "Close" at bounding box center [905, 424] width 57 height 20
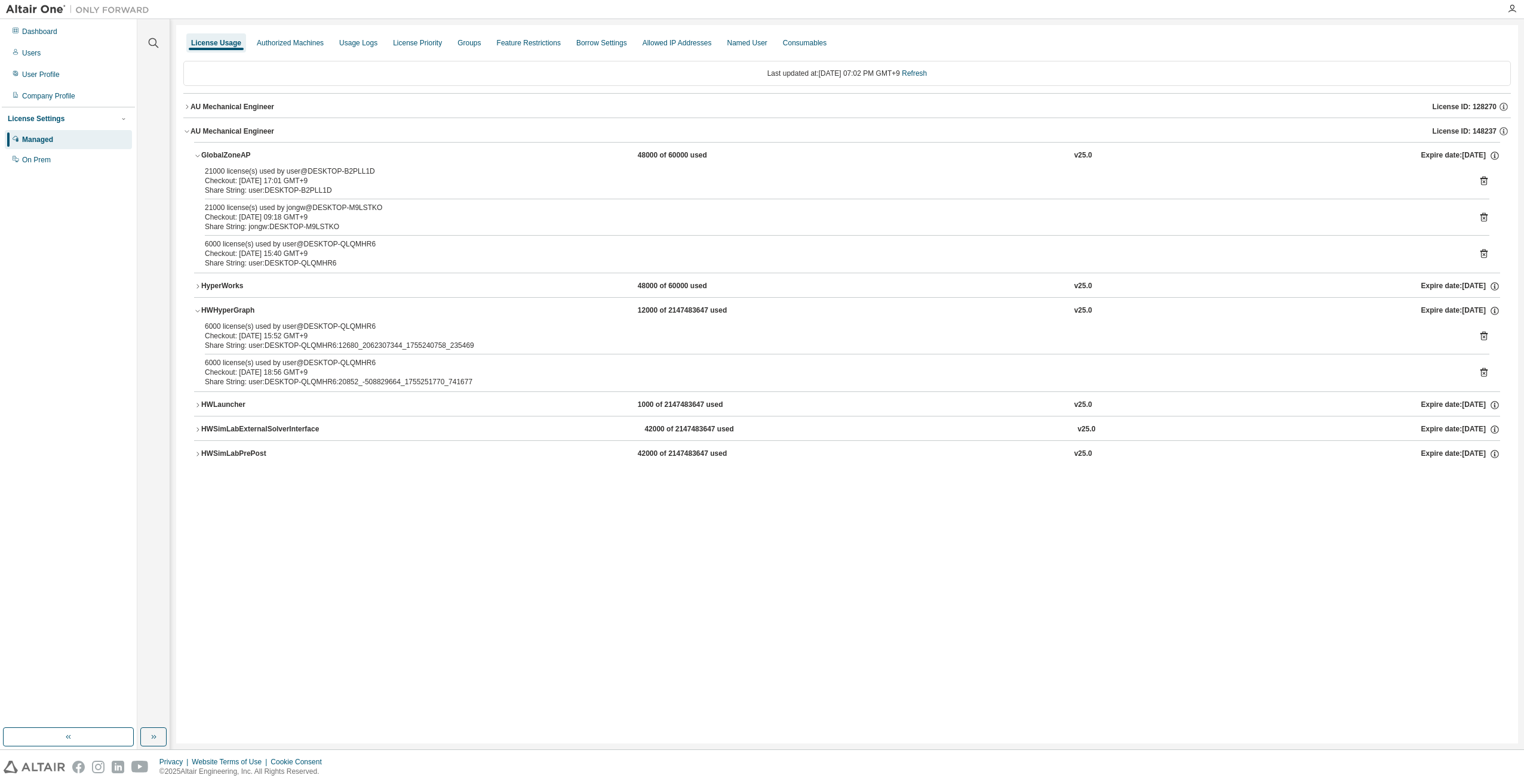
click at [817, 369] on icon at bounding box center [1483, 372] width 11 height 11
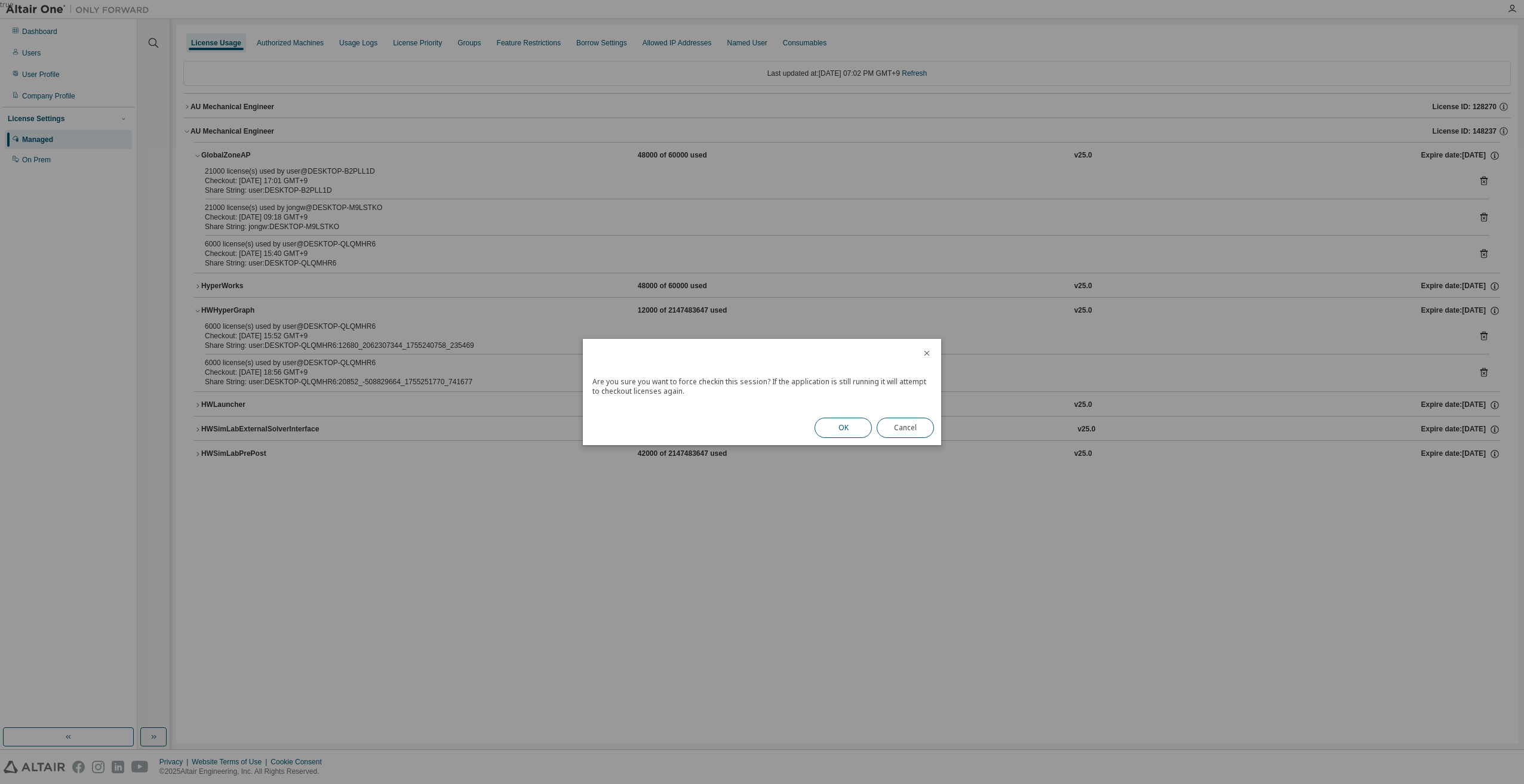
click at [817, 422] on button "OK" at bounding box center [843, 428] width 57 height 20
click at [817, 425] on button "Close" at bounding box center [905, 424] width 57 height 20
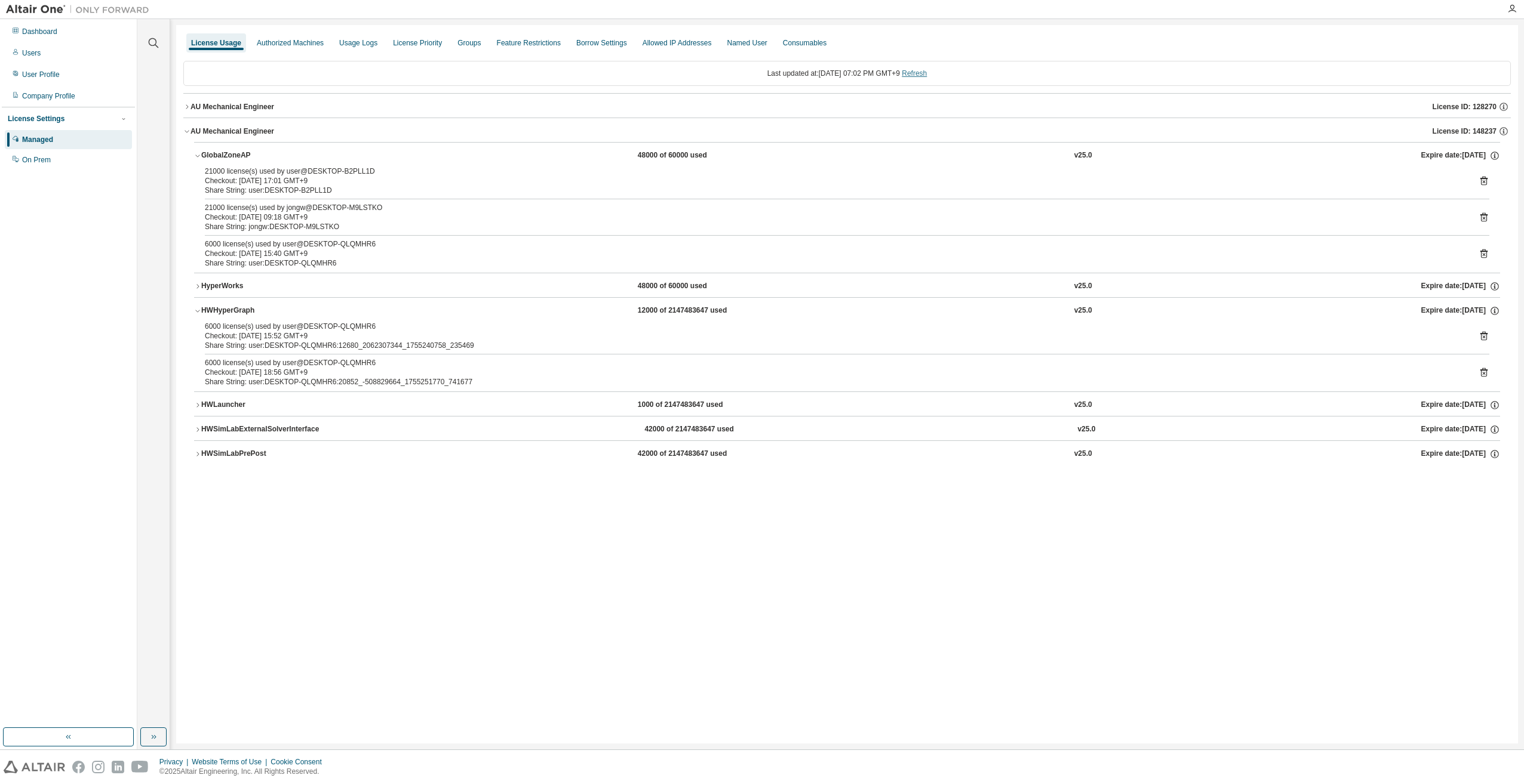
click at [817, 73] on link "Refresh" at bounding box center [914, 73] width 25 height 9
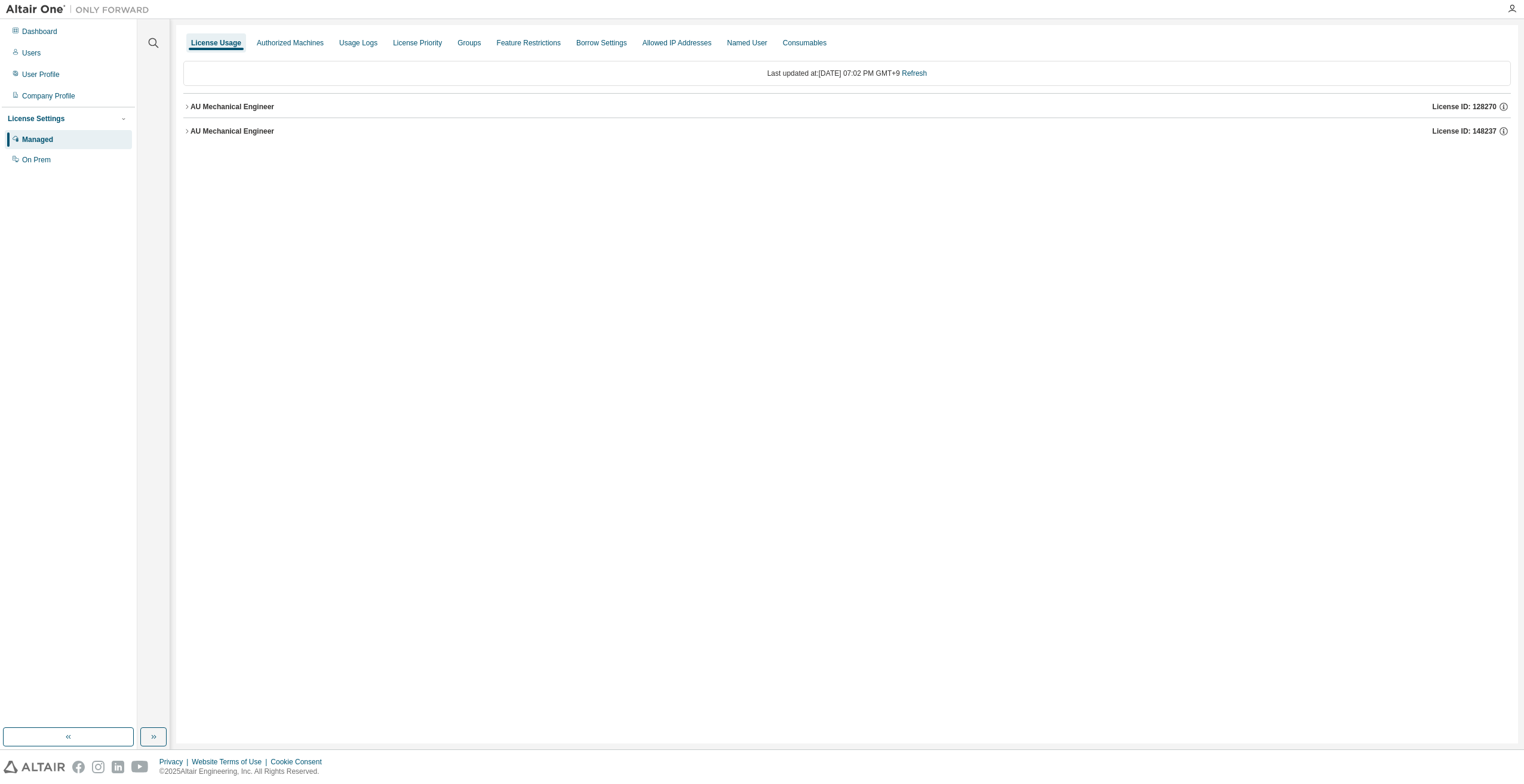
click at [209, 136] on button "AU Mechanical Engineer License ID: 148237" at bounding box center [847, 131] width 1327 height 26
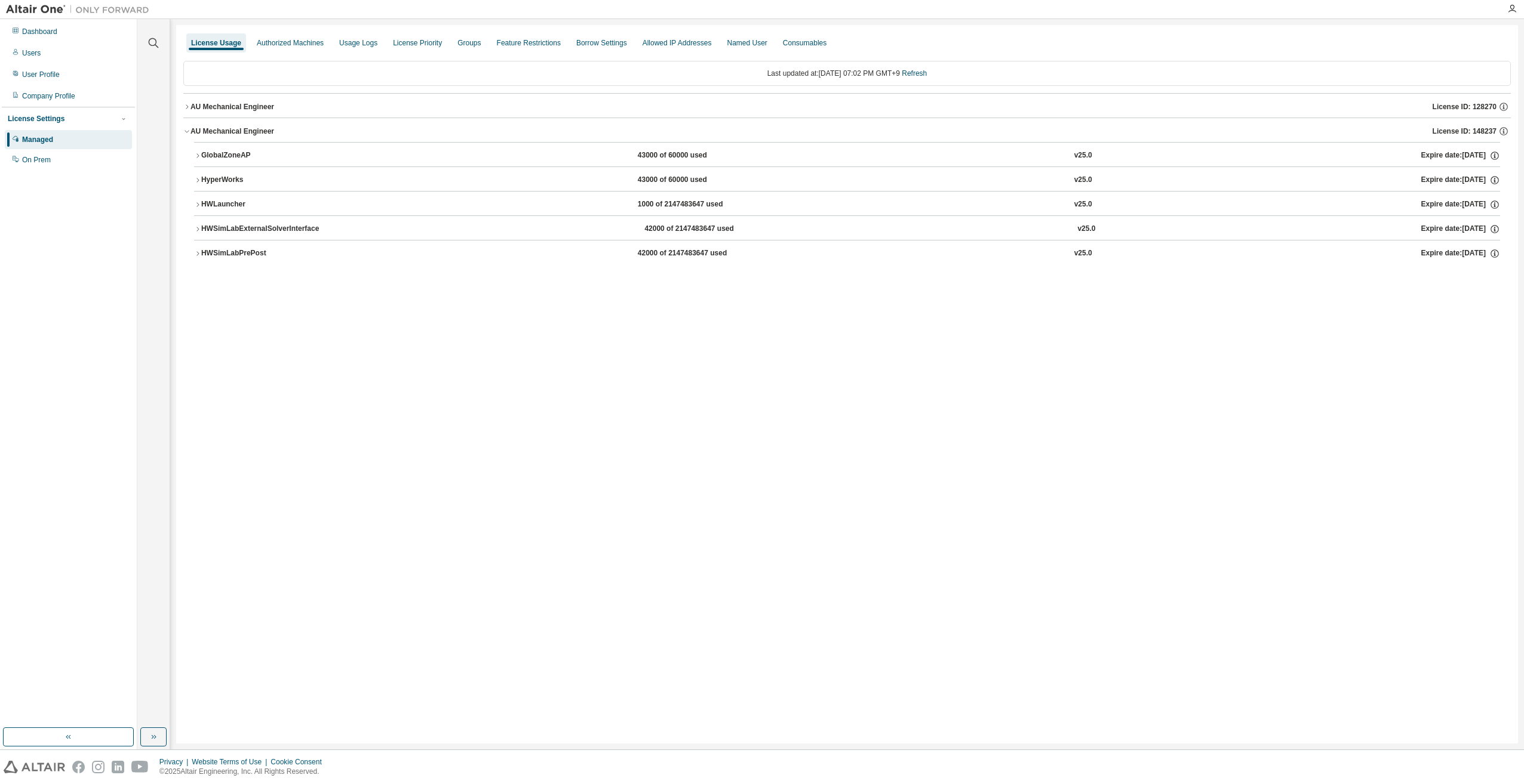
click at [212, 157] on div "GlobalZoneAP" at bounding box center [254, 155] width 107 height 11
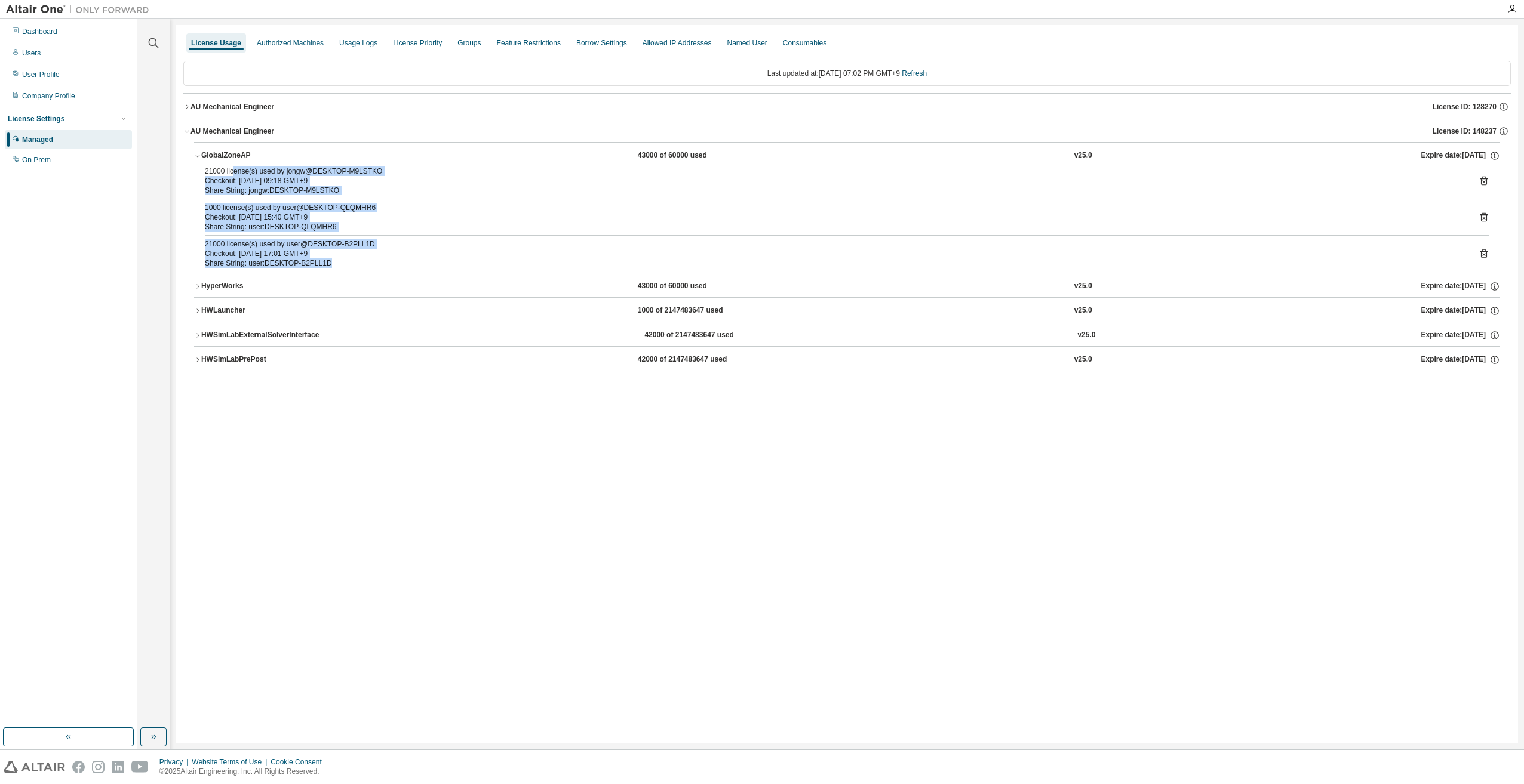
drag, startPoint x: 235, startPoint y: 173, endPoint x: 344, endPoint y: 268, distance: 144.6
click at [344, 268] on div "21000 license(s) used by jongw@DESKTOP-M9LSTKO Checkout: [DATE] 09:18 GMT+9 Sha…" at bounding box center [847, 219] width 1306 height 106
click at [334, 226] on div "Share String: user:DESKTOP-QLQMHR6" at bounding box center [832, 227] width 1256 height 10
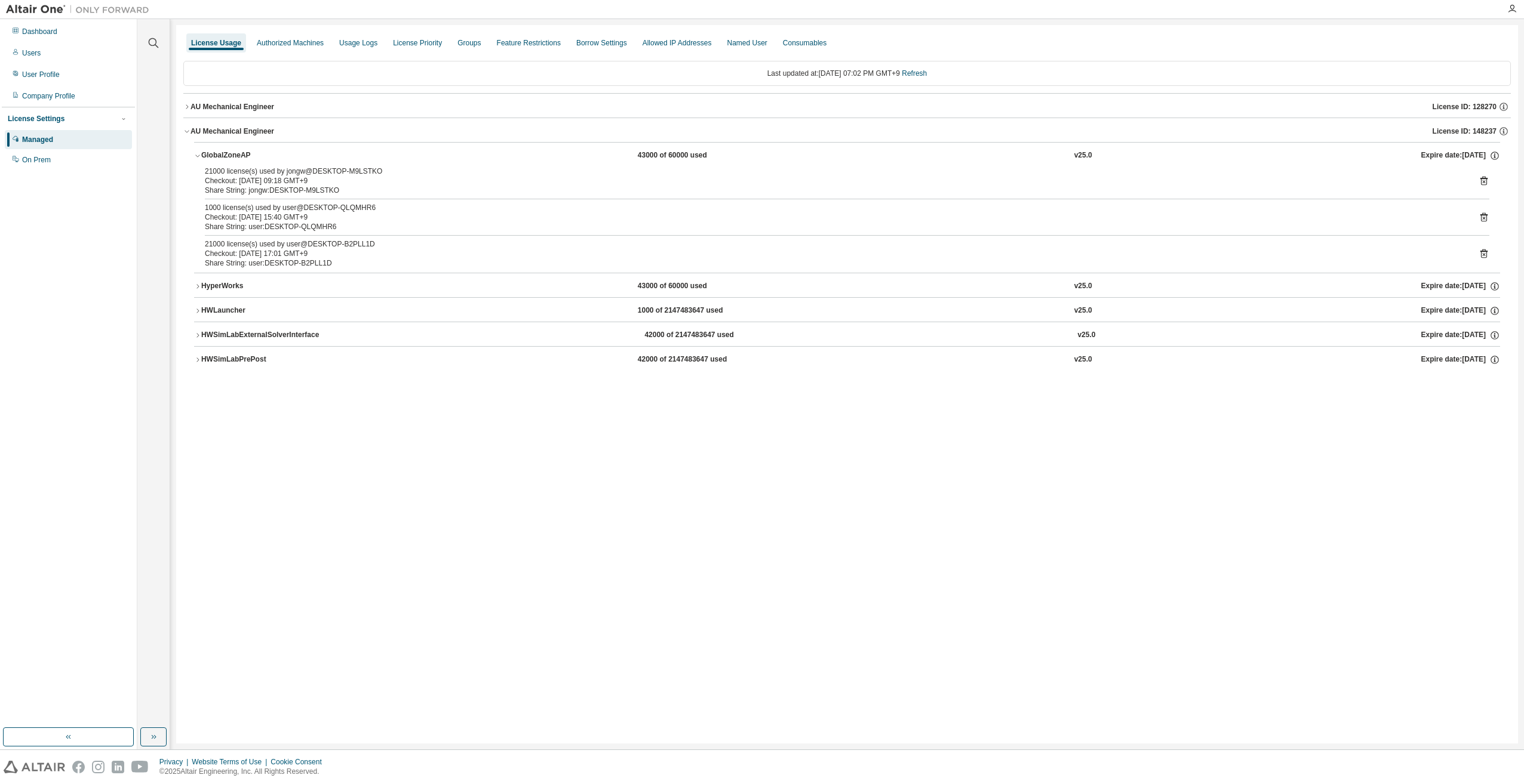
click at [334, 226] on div "Share String: user:DESKTOP-QLQMHR6" at bounding box center [832, 227] width 1256 height 10
click at [335, 226] on div "Share String: user:DESKTOP-QLQMHR6" at bounding box center [832, 227] width 1256 height 10
click at [209, 306] on div "HWLauncher" at bounding box center [254, 311] width 107 height 11
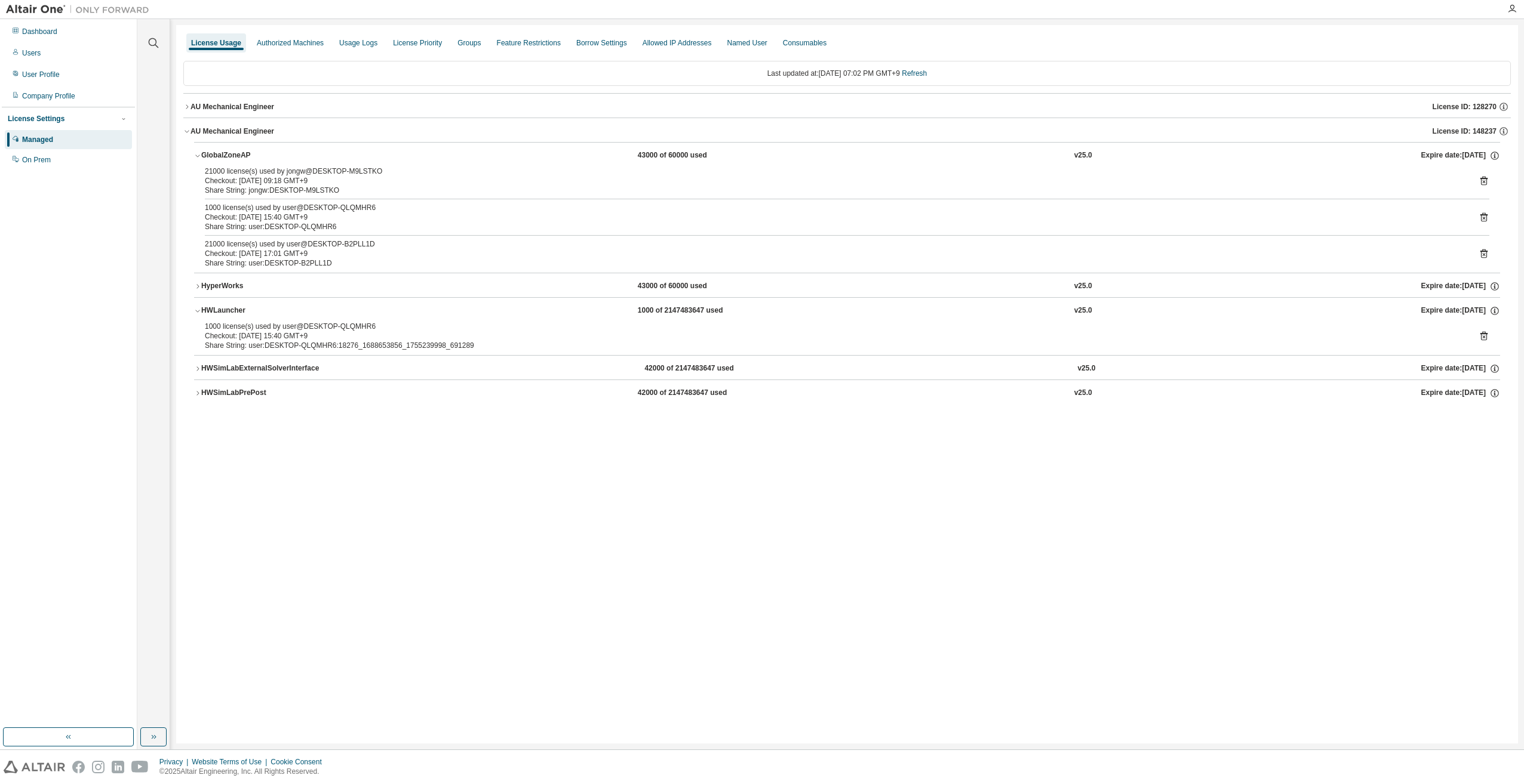
click at [817, 335] on icon at bounding box center [1483, 335] width 11 height 11
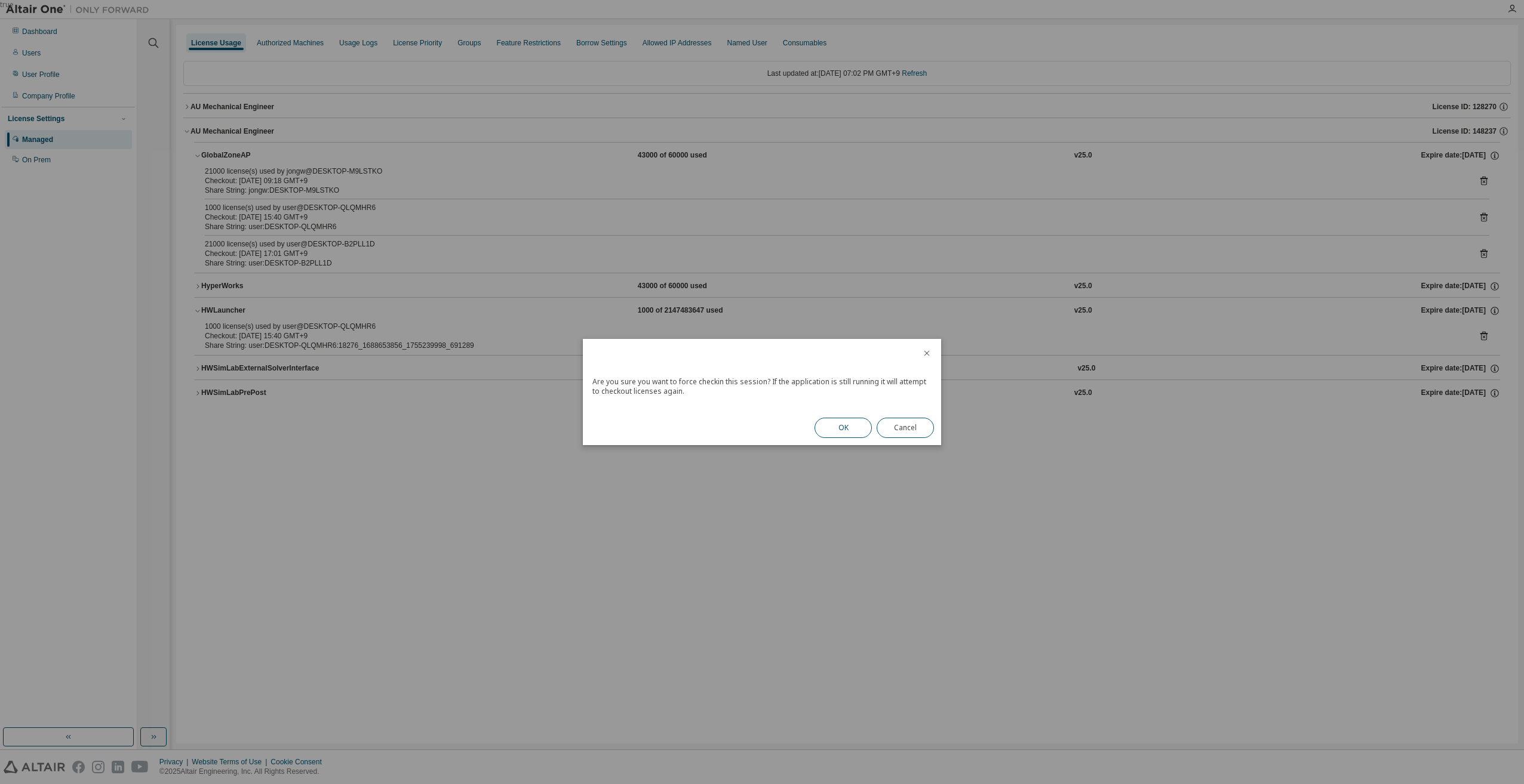
click at [817, 422] on button "OK" at bounding box center [843, 428] width 57 height 20
click at [817, 423] on button "Close" at bounding box center [905, 424] width 57 height 20
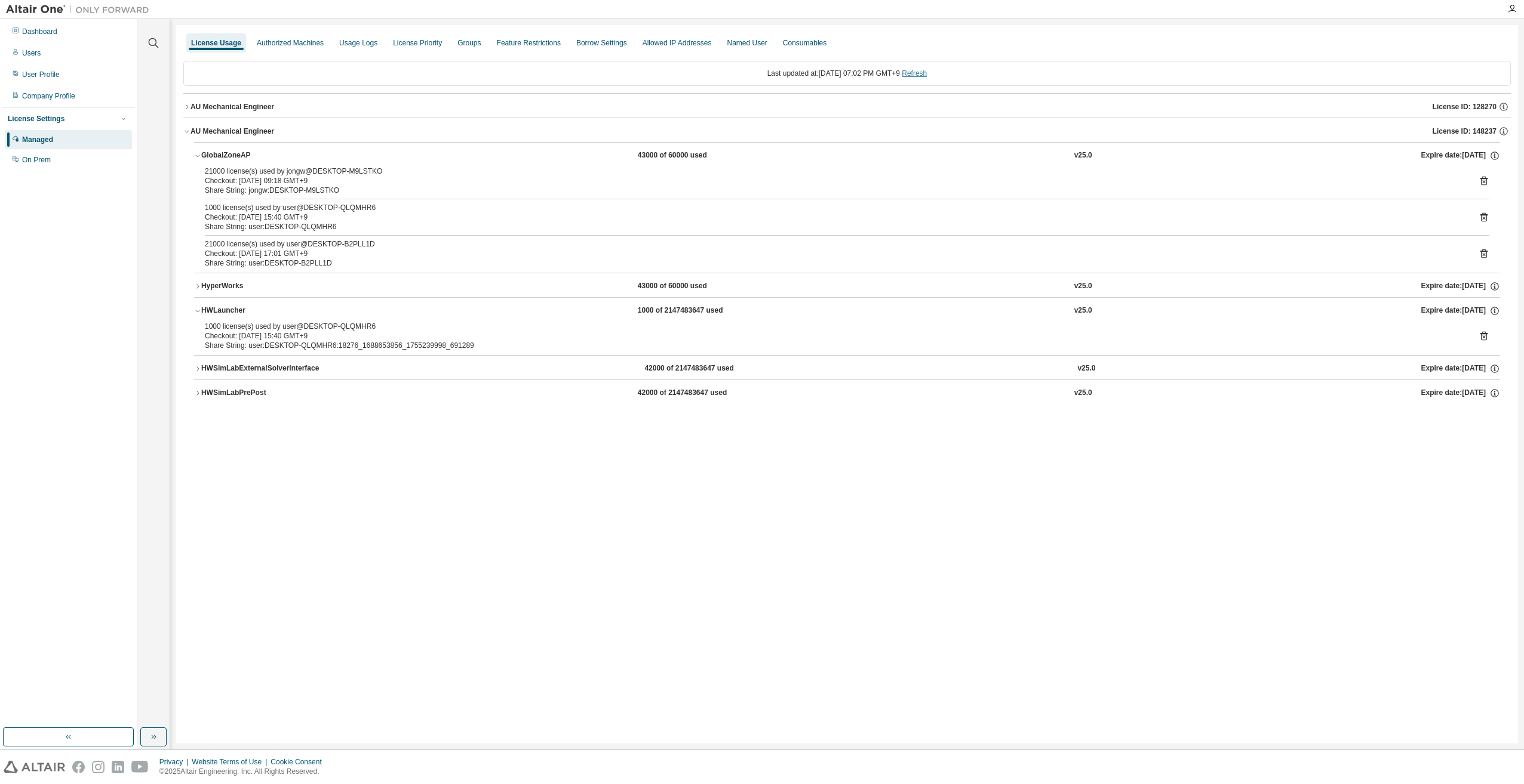
click at [817, 75] on link "Refresh" at bounding box center [914, 73] width 25 height 9
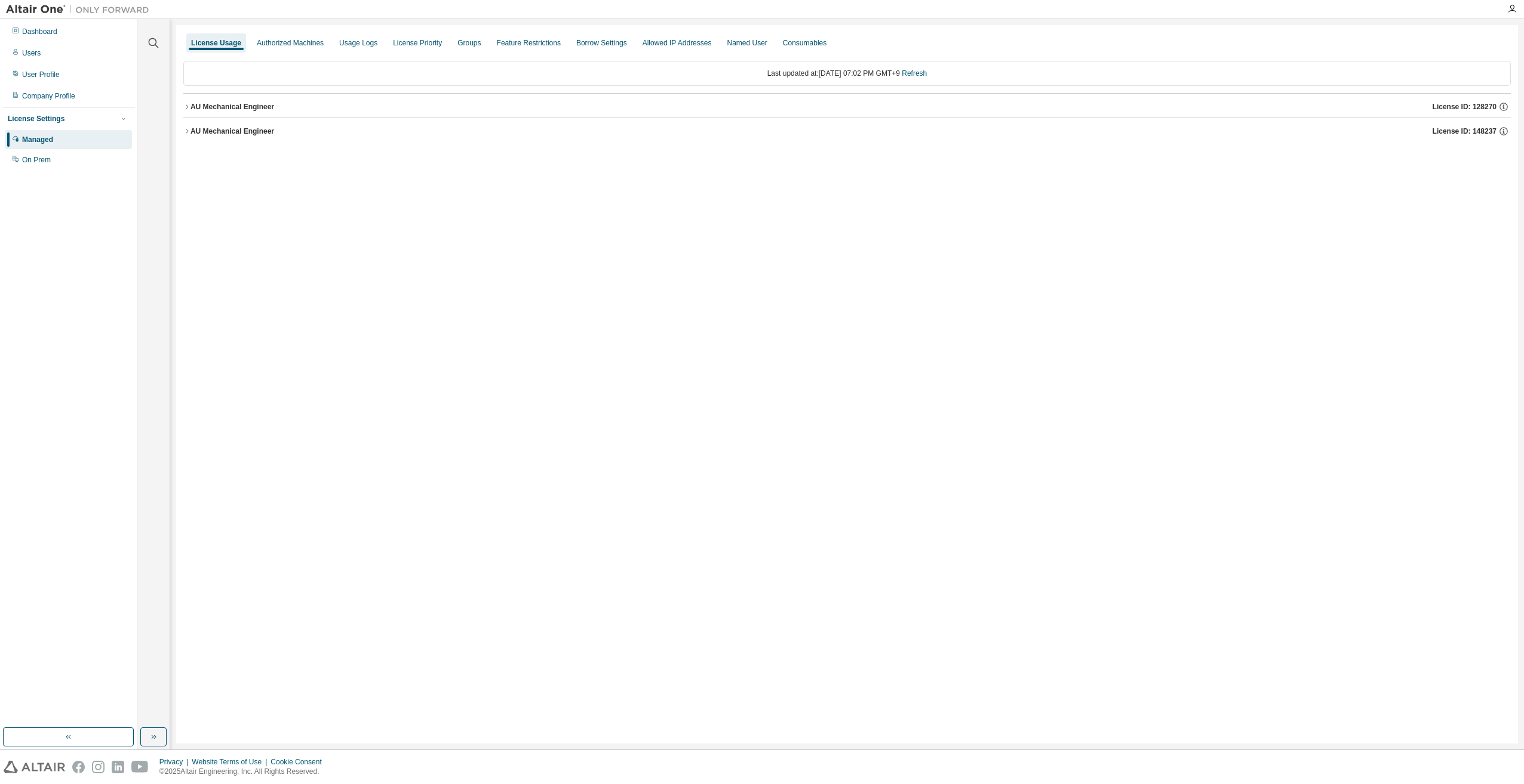
click at [253, 124] on button "AU Mechanical Engineer License ID: 148237" at bounding box center [847, 131] width 1327 height 26
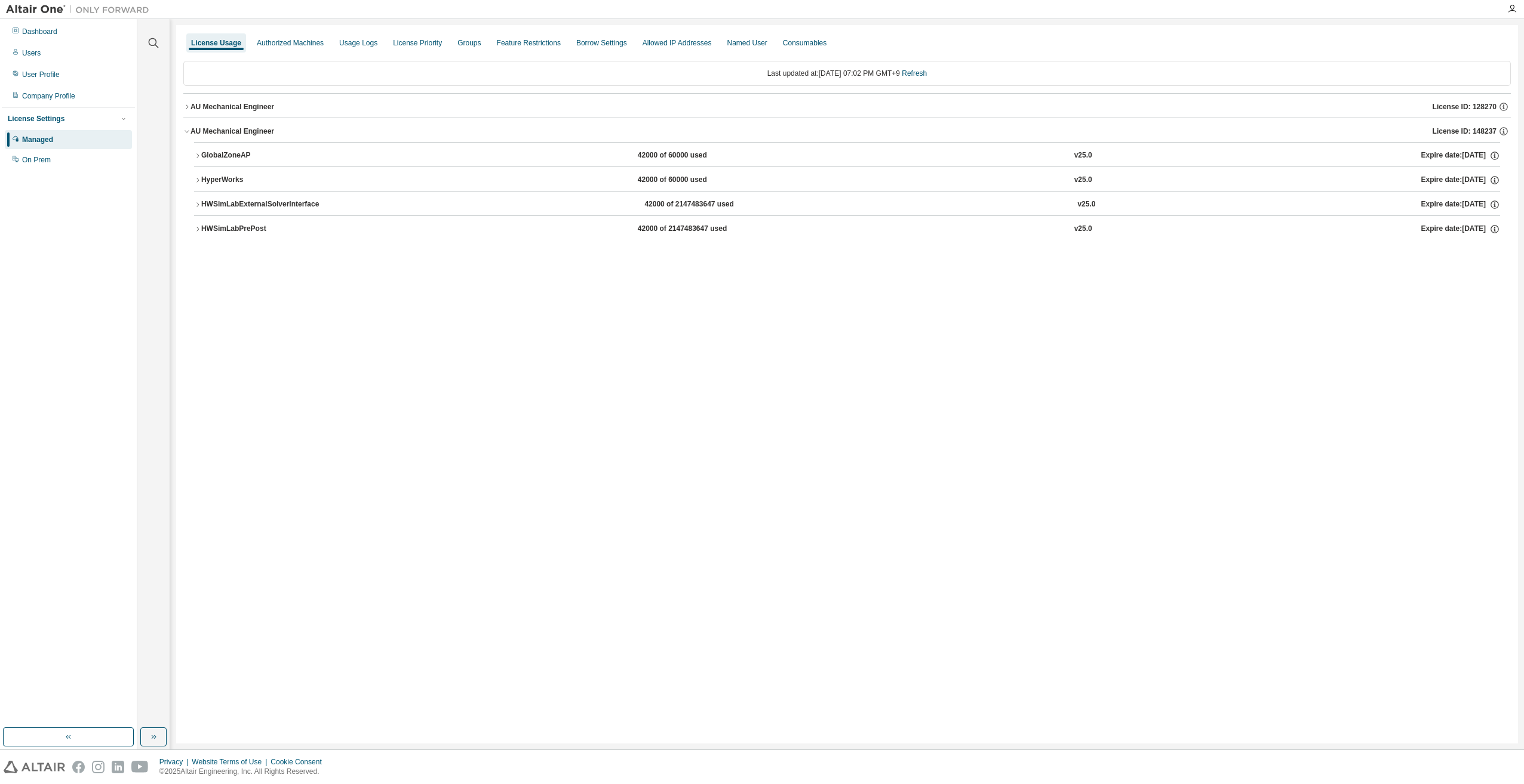
click at [240, 102] on div "AU Mechanical Engineer" at bounding box center [232, 107] width 84 height 10
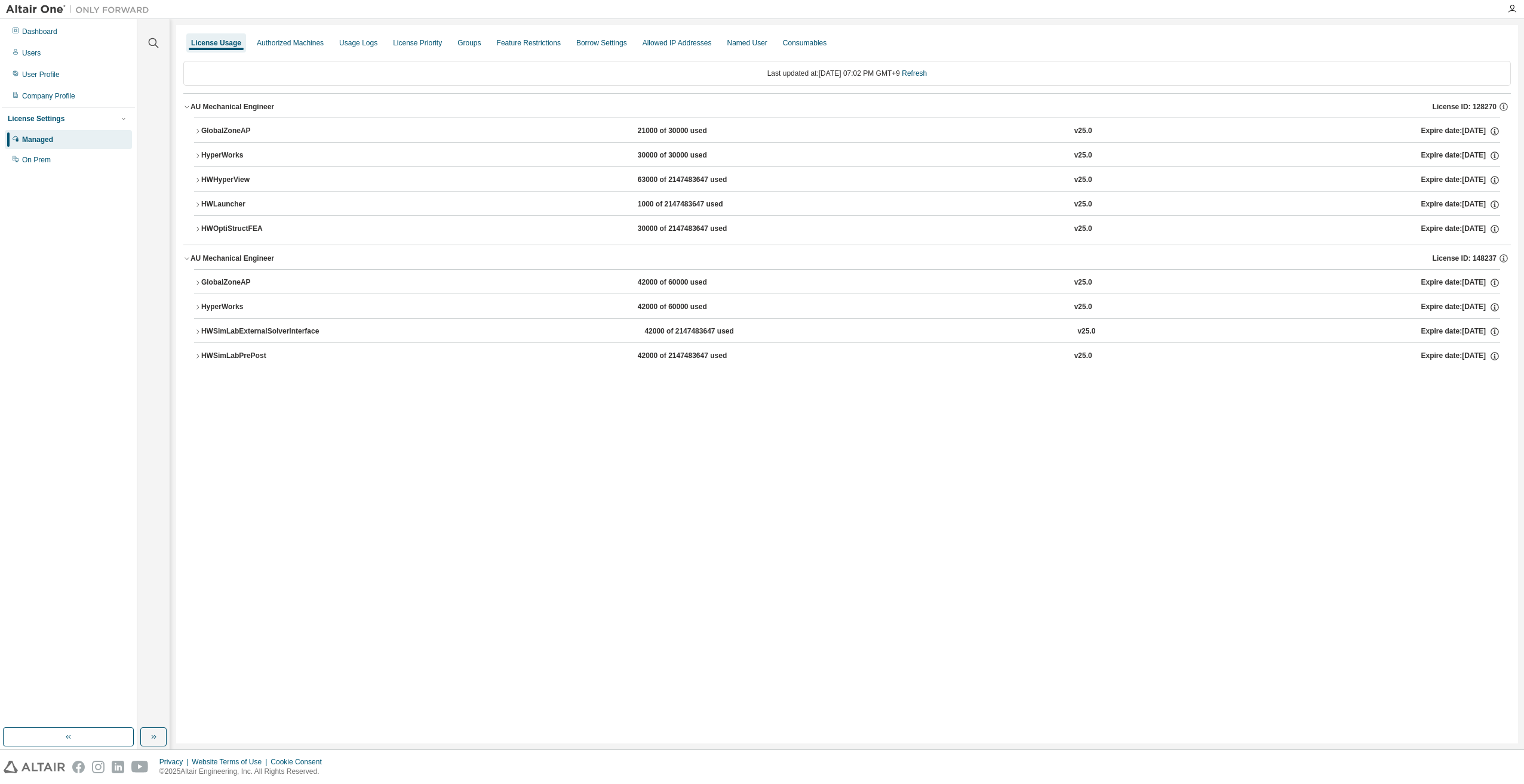
click at [223, 281] on div "GlobalZoneAP" at bounding box center [254, 282] width 107 height 11
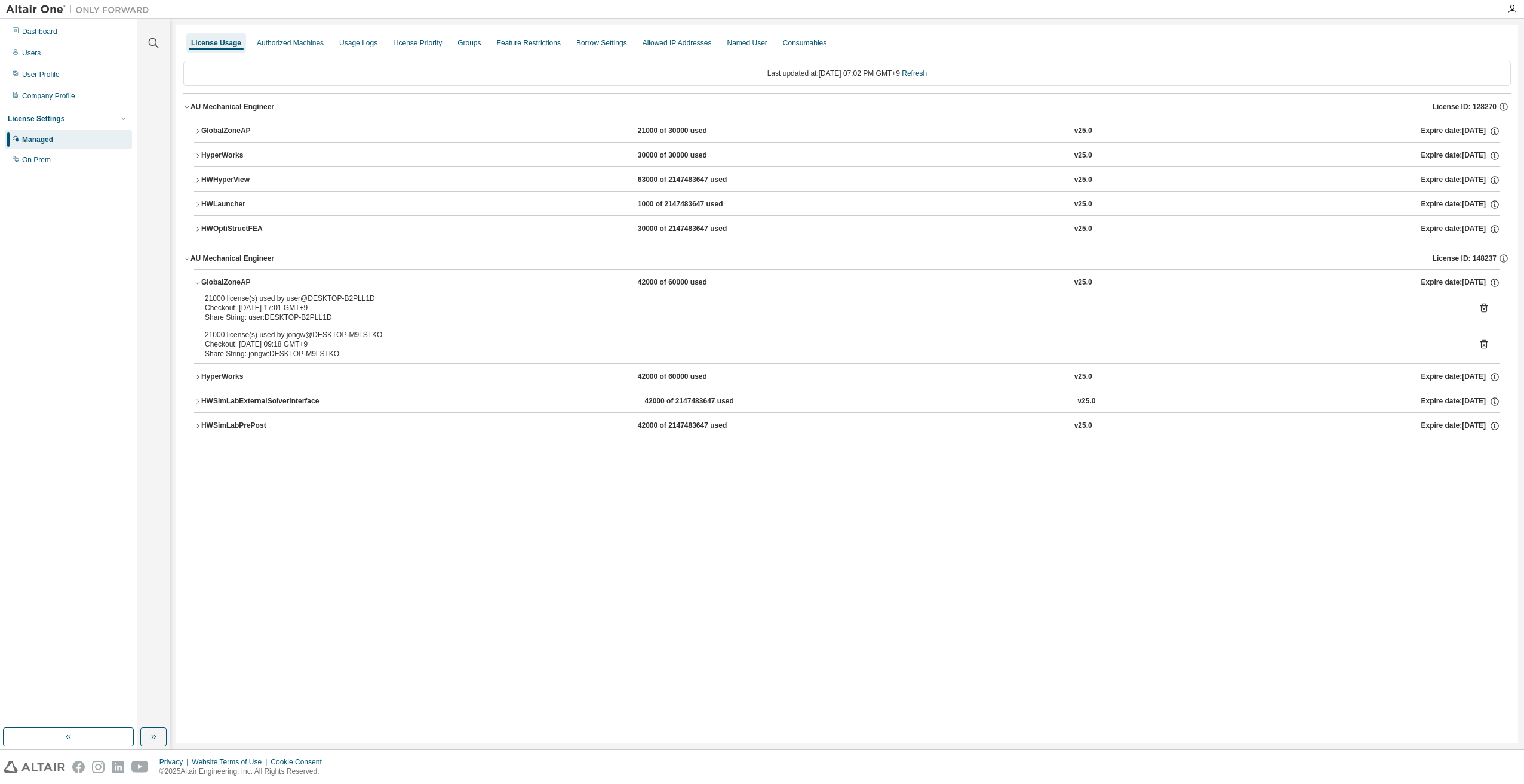
click at [226, 128] on div "GlobalZoneAP" at bounding box center [254, 131] width 107 height 11
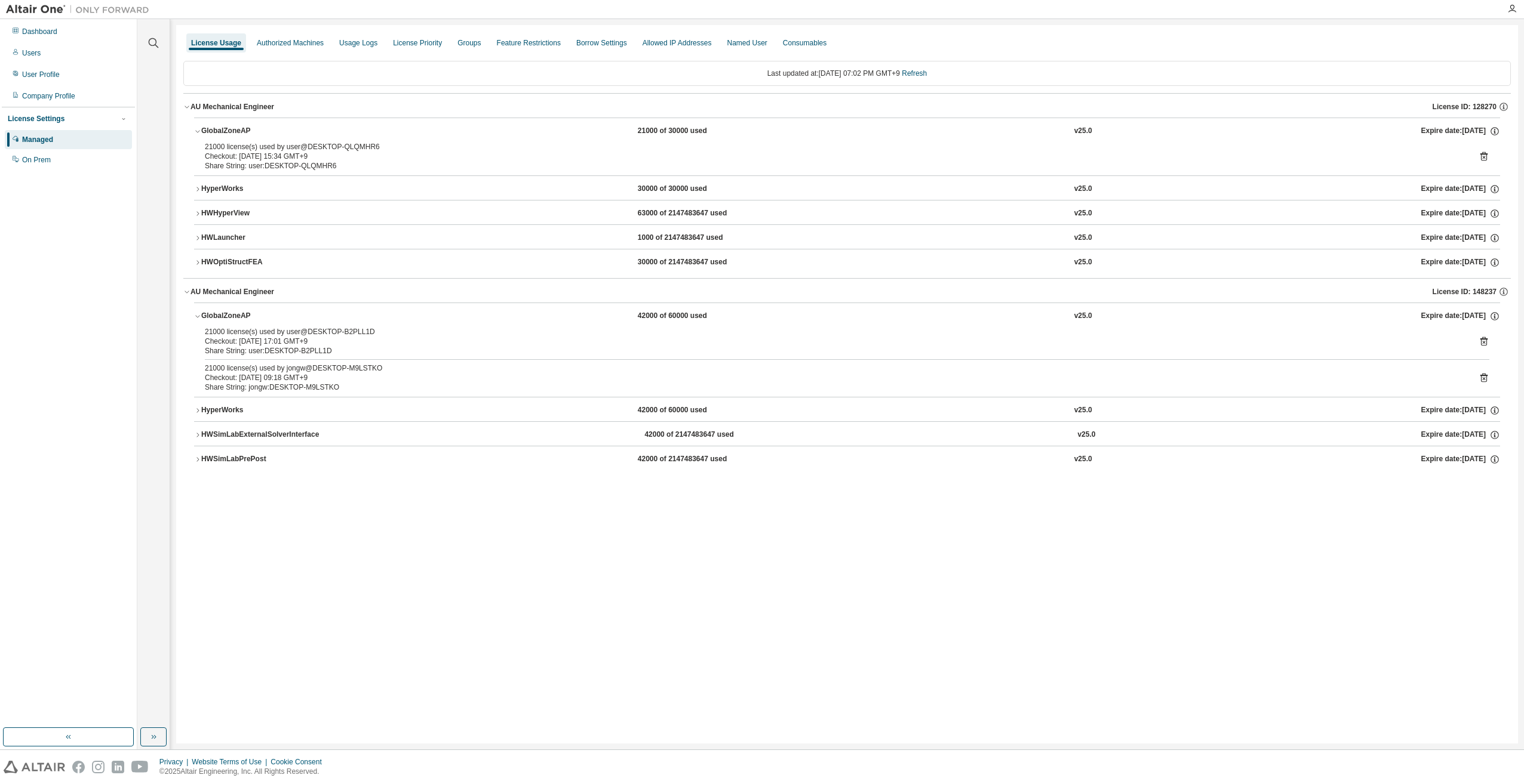
click at [227, 128] on div "GlobalZoneAP" at bounding box center [254, 131] width 107 height 11
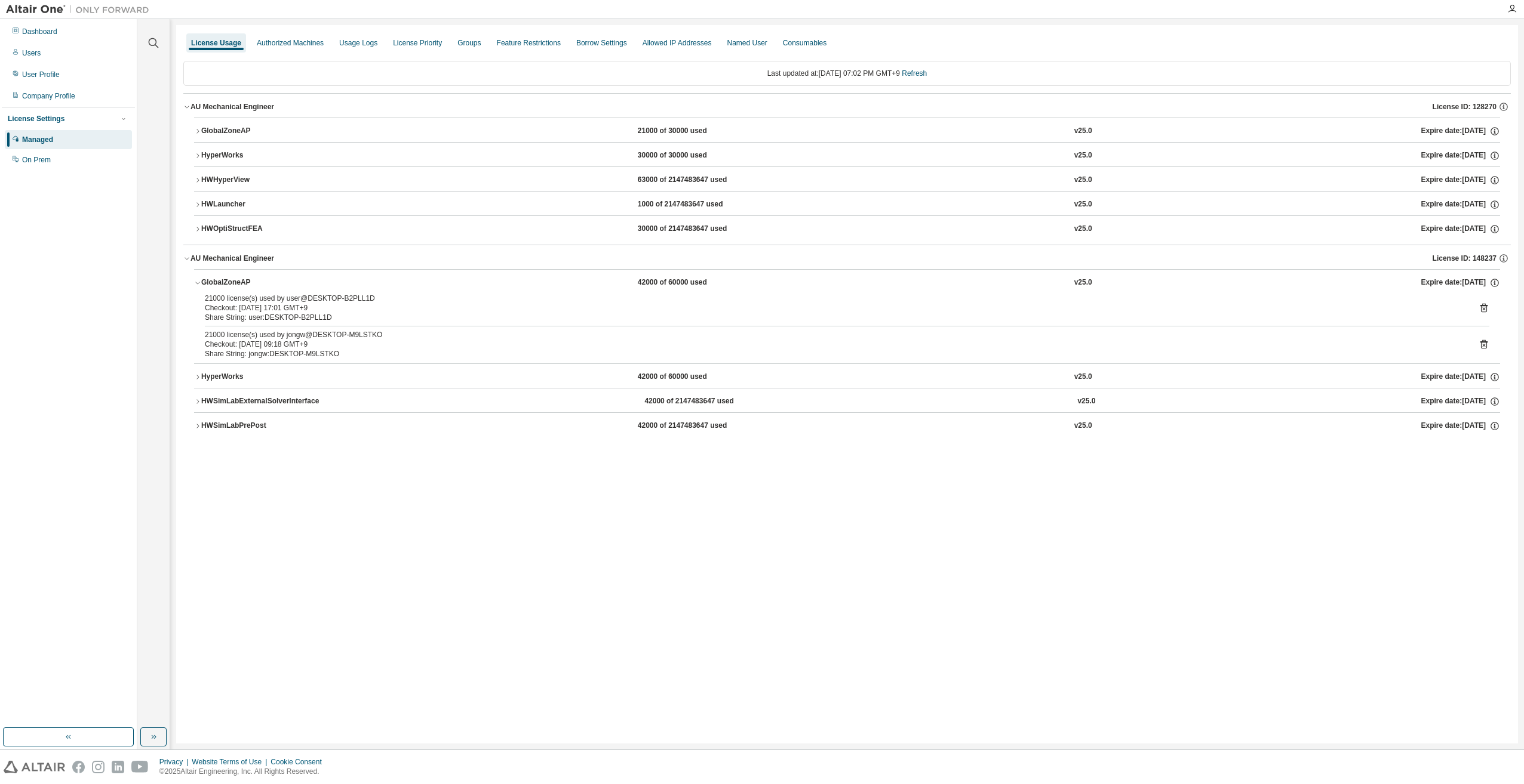
click at [226, 156] on div "HyperWorks" at bounding box center [254, 155] width 107 height 11
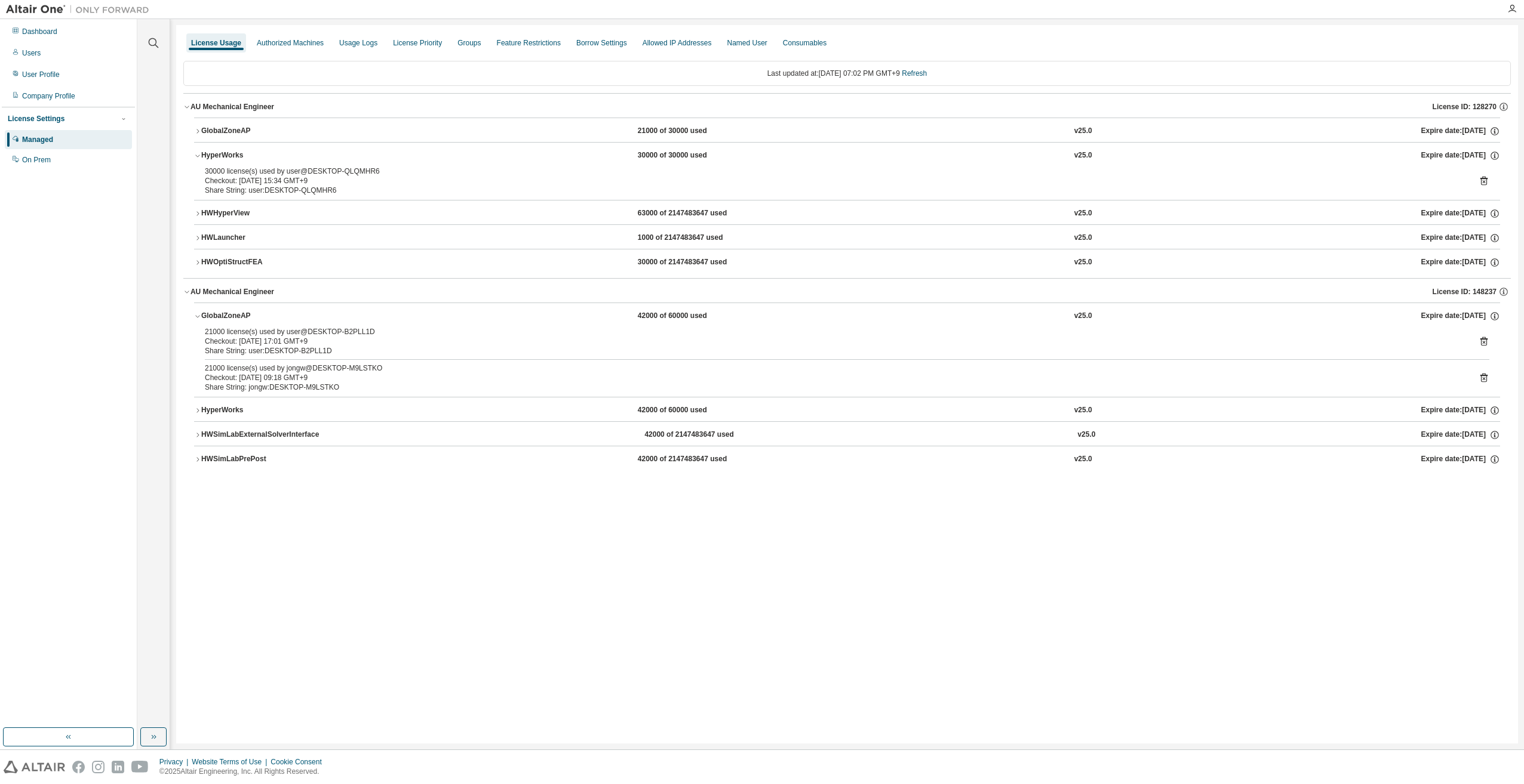
click at [229, 153] on div "HyperWorks" at bounding box center [254, 155] width 107 height 11
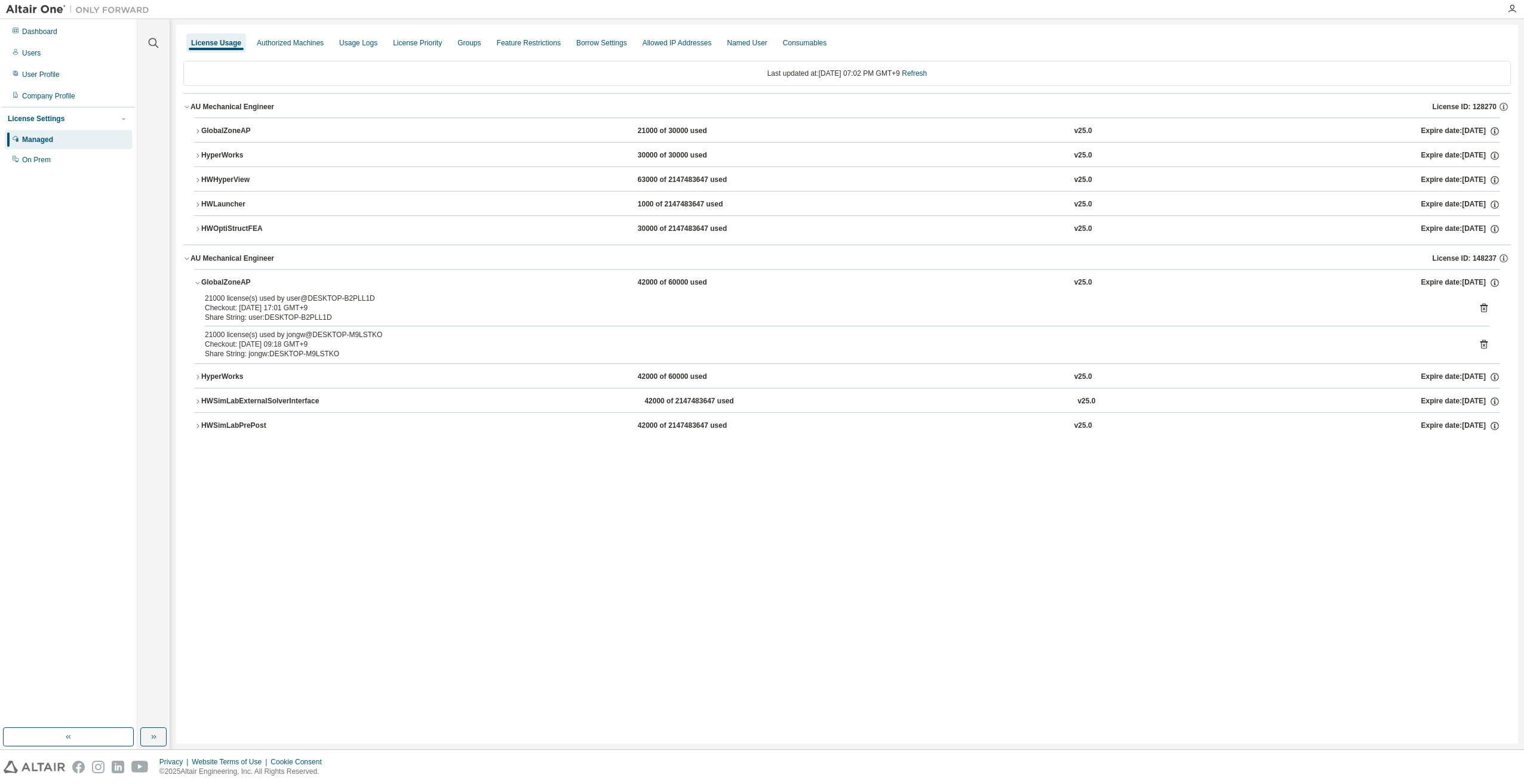
click at [229, 123] on button "GlobalZoneAP 21000 of 30000 used v25.0 Expire date: [DATE]" at bounding box center [847, 131] width 1306 height 26
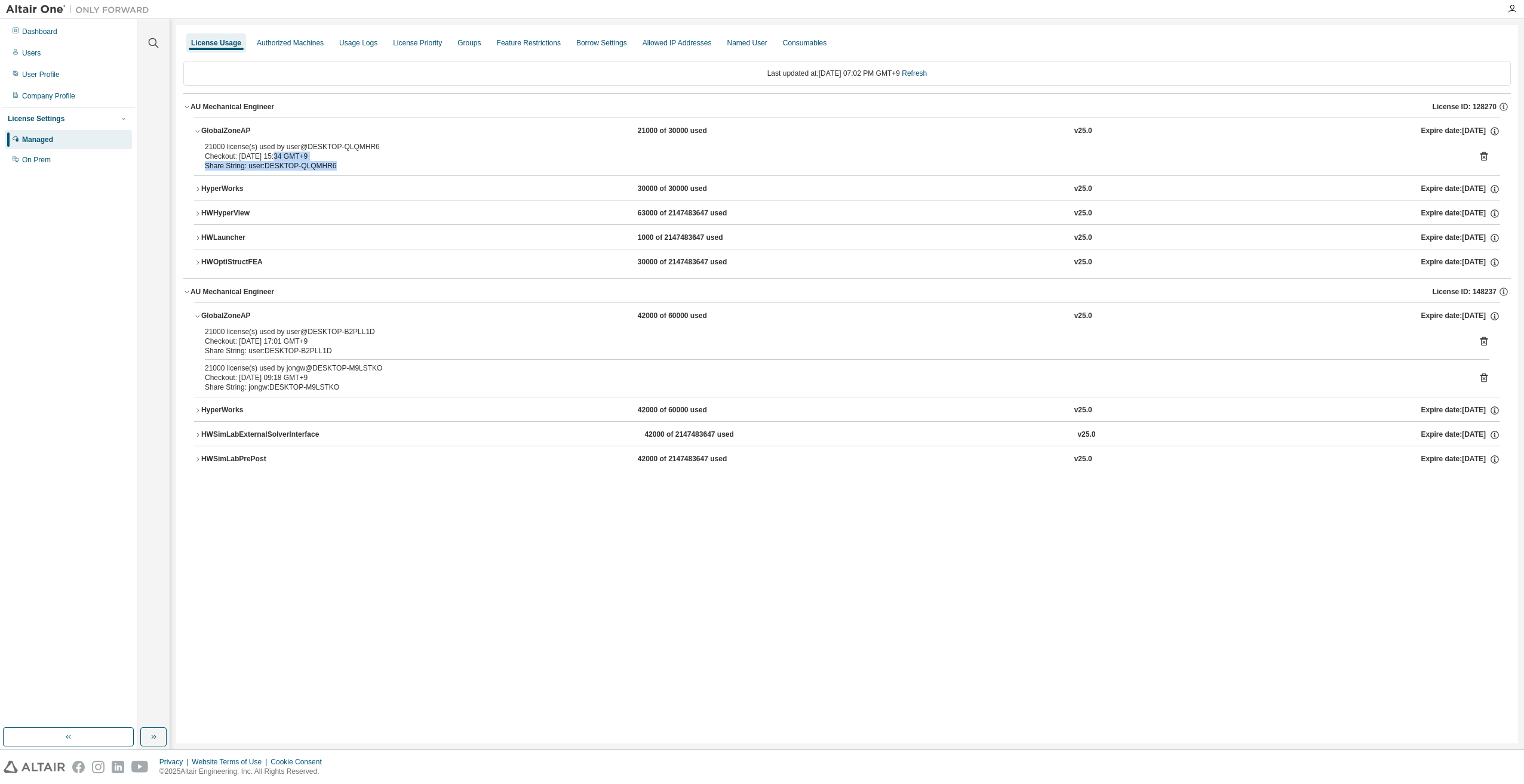
drag, startPoint x: 345, startPoint y: 159, endPoint x: 366, endPoint y: 161, distance: 21.1
click at [366, 161] on div "21000 license(s) used by user@DESKTOP-QLQMHR6 Checkout: [DATE] 15:34 GMT+9 Shar…" at bounding box center [832, 156] width 1256 height 28
click at [357, 166] on div "Share String: user:DESKTOP-QLQMHR6" at bounding box center [832, 166] width 1256 height 10
